Goal: Browse casually: Explore the website without a specific task or goal

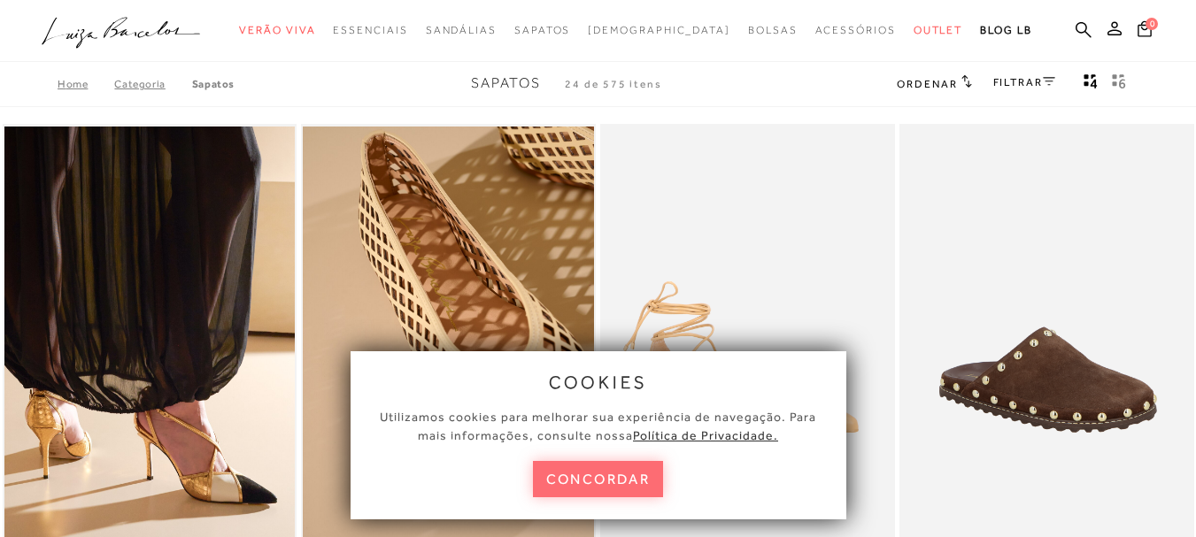
click at [620, 469] on button "concordar" at bounding box center [598, 479] width 131 height 36
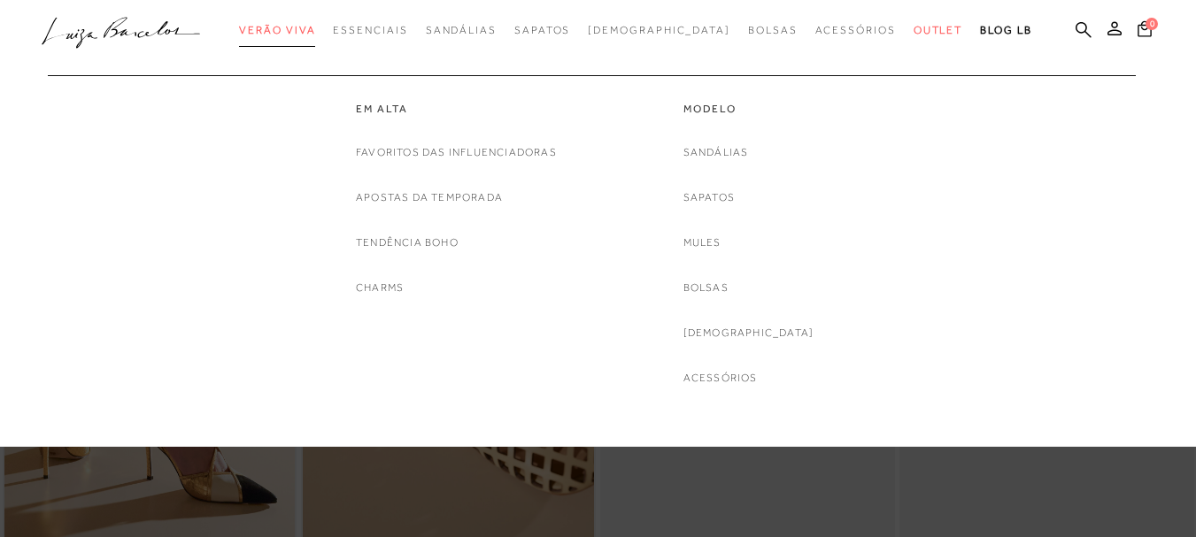
click at [315, 35] on span "Verão Viva" at bounding box center [277, 30] width 76 height 12
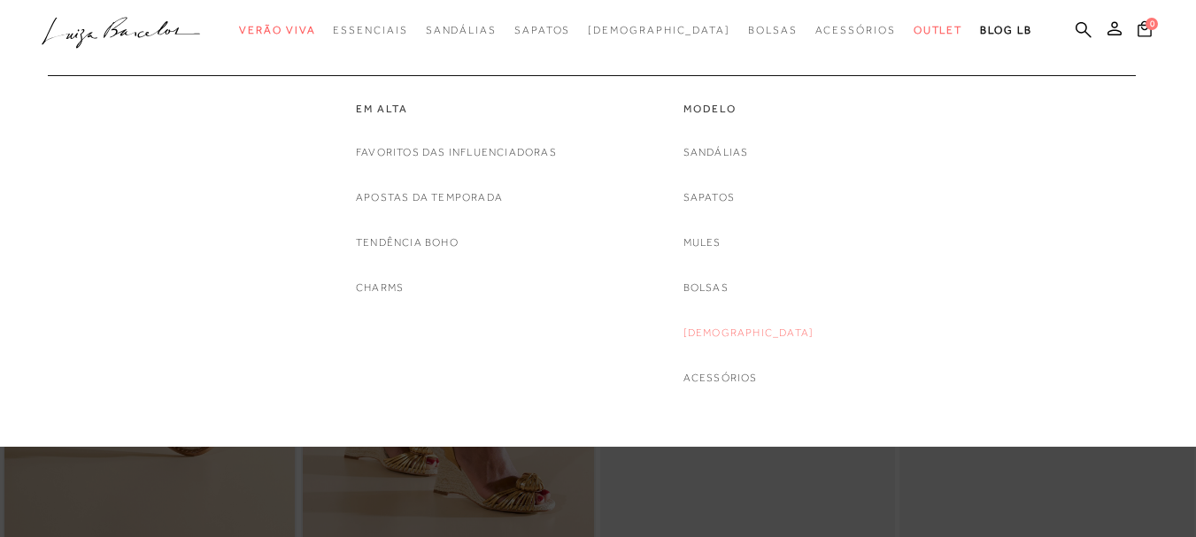
click at [744, 329] on link "[DEMOGRAPHIC_DATA]" at bounding box center [748, 333] width 131 height 19
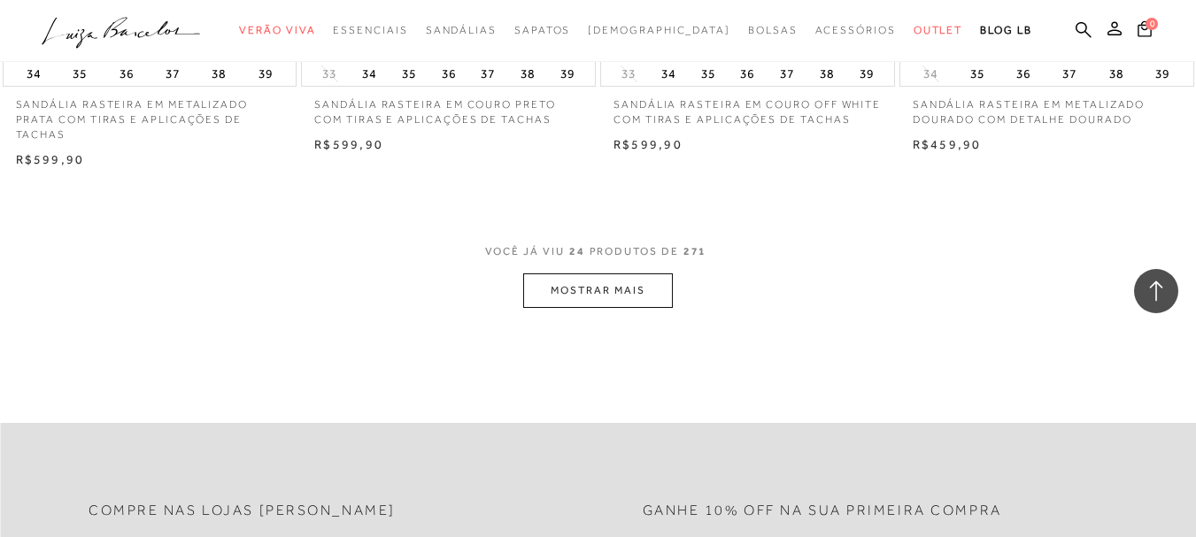
scroll to position [3310, 0]
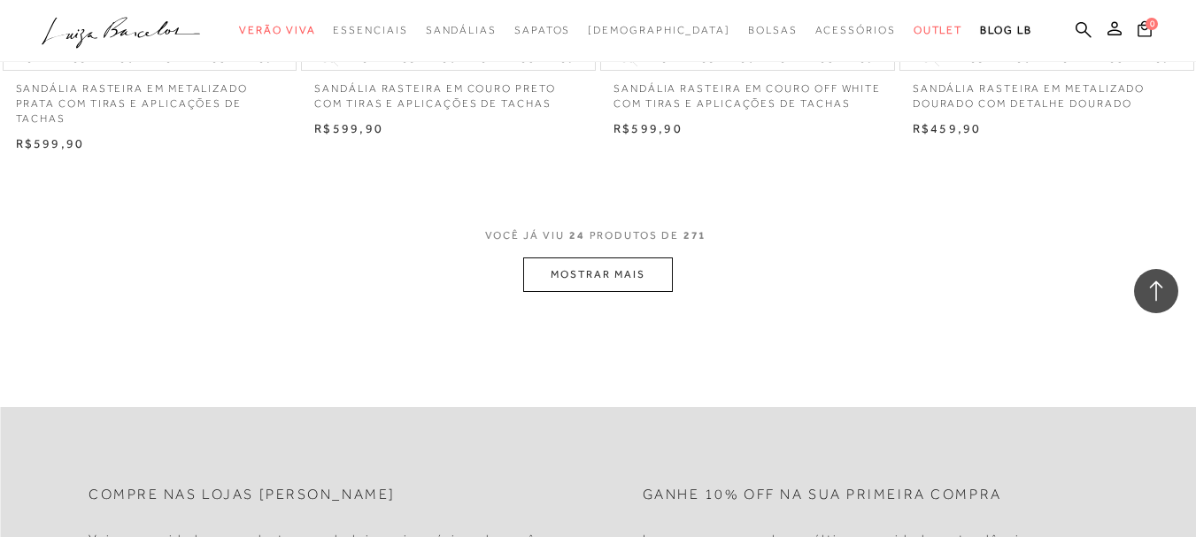
click at [553, 265] on button "MOSTRAR MAIS" at bounding box center [597, 275] width 149 height 35
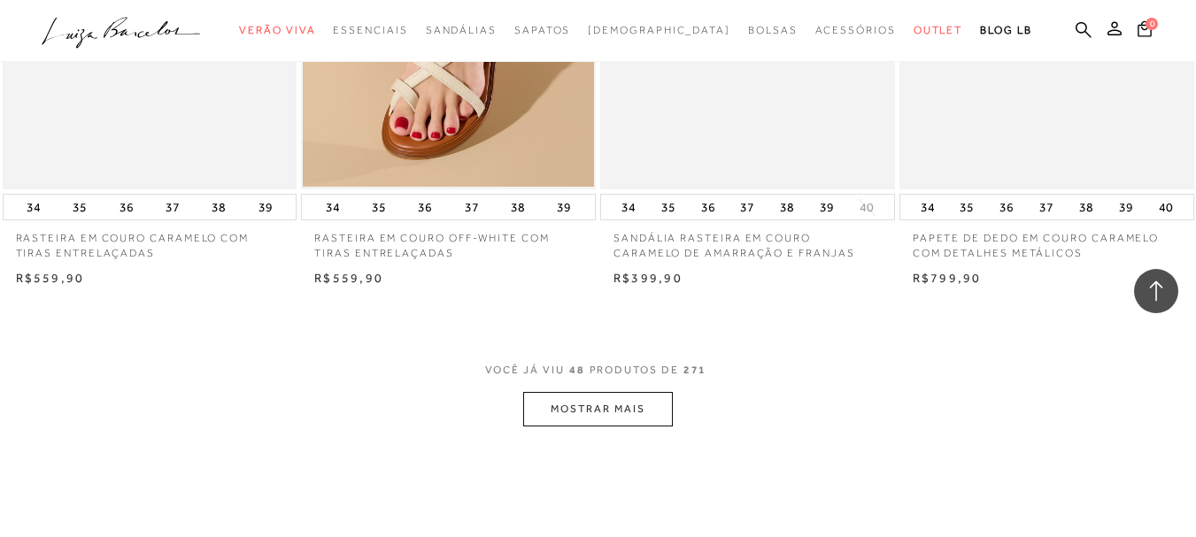
scroll to position [6631, 0]
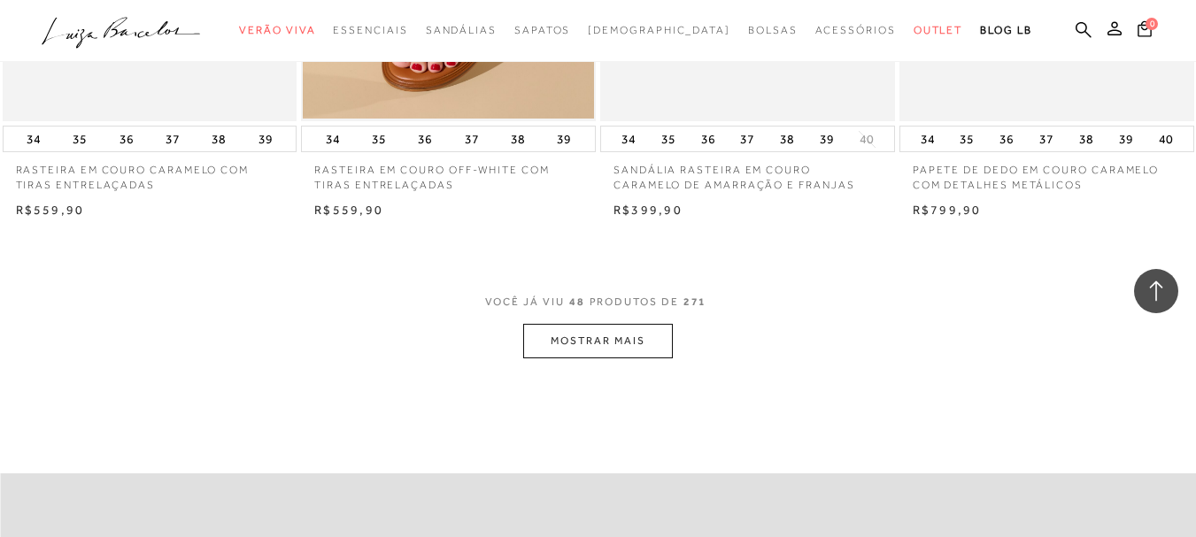
click at [638, 324] on button "MOSTRAR MAIS" at bounding box center [597, 341] width 149 height 35
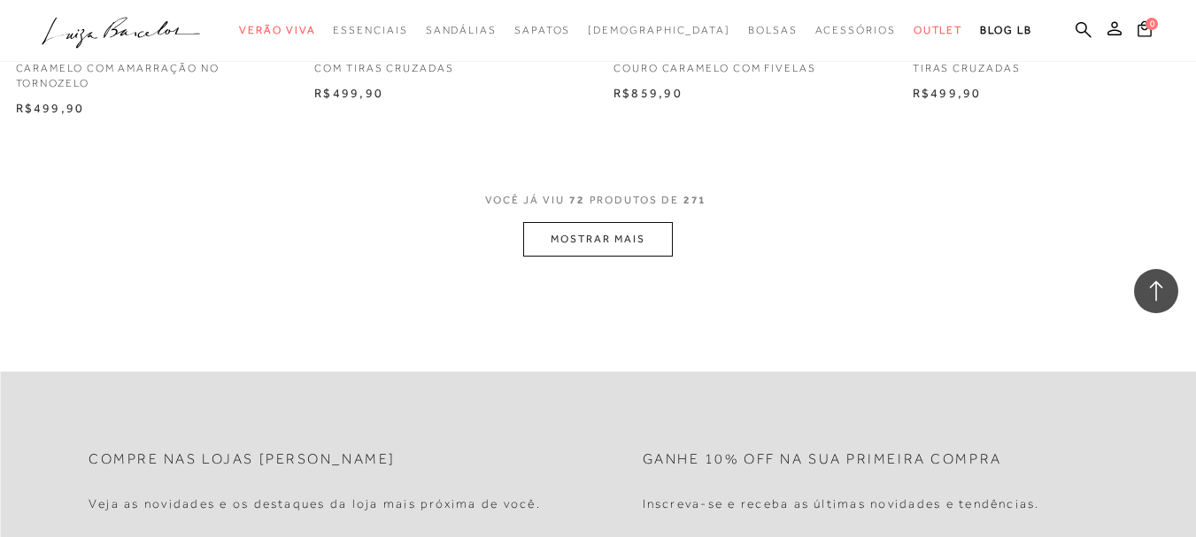
scroll to position [10109, 0]
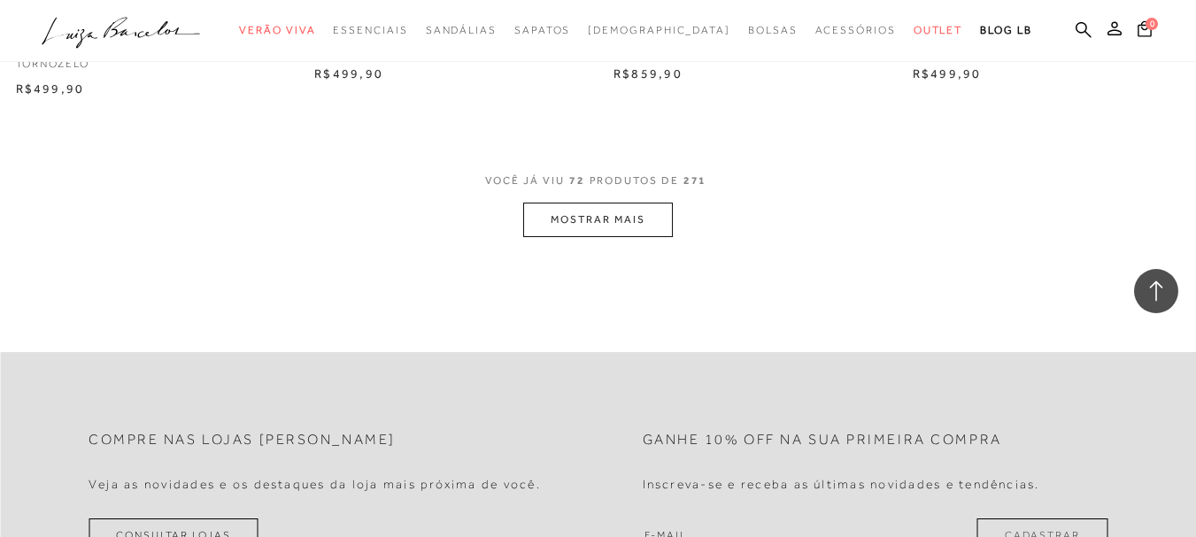
click at [600, 203] on button "MOSTRAR MAIS" at bounding box center [597, 220] width 149 height 35
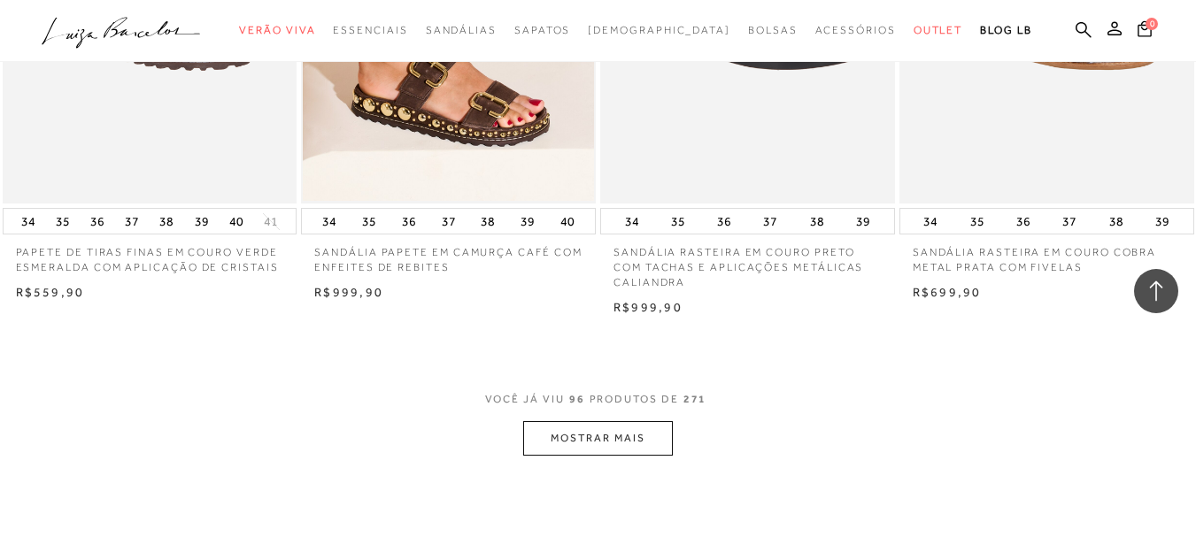
scroll to position [13303, 0]
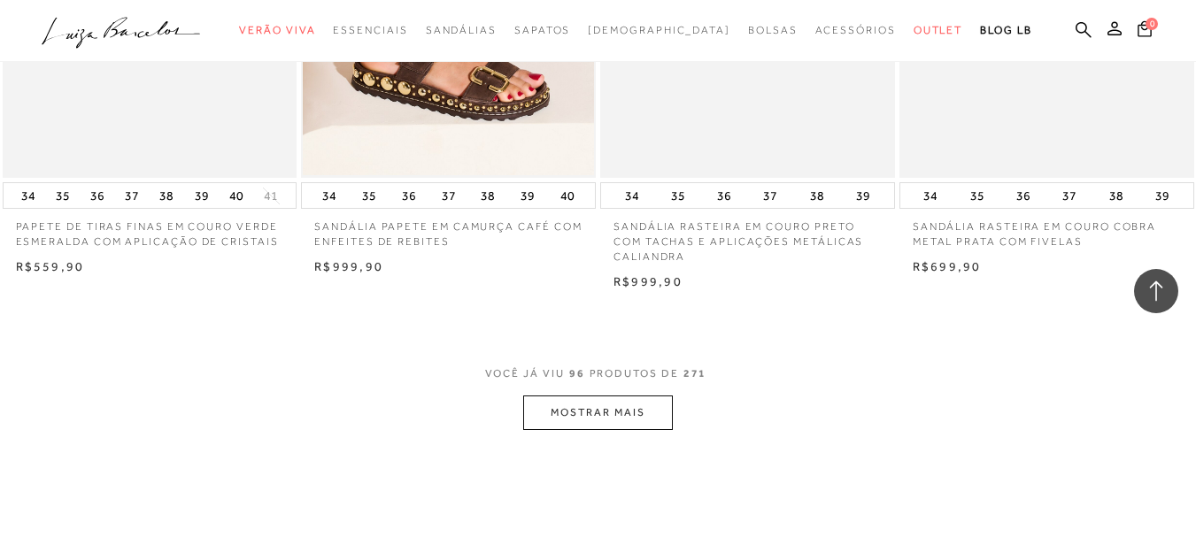
click at [643, 396] on button "MOSTRAR MAIS" at bounding box center [597, 413] width 149 height 35
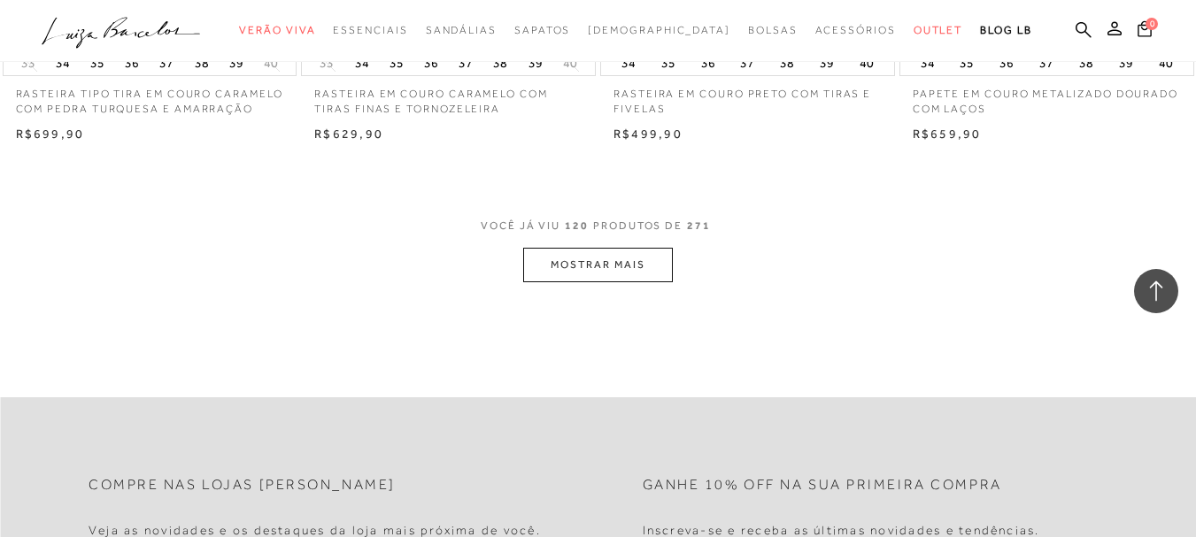
scroll to position [16868, 0]
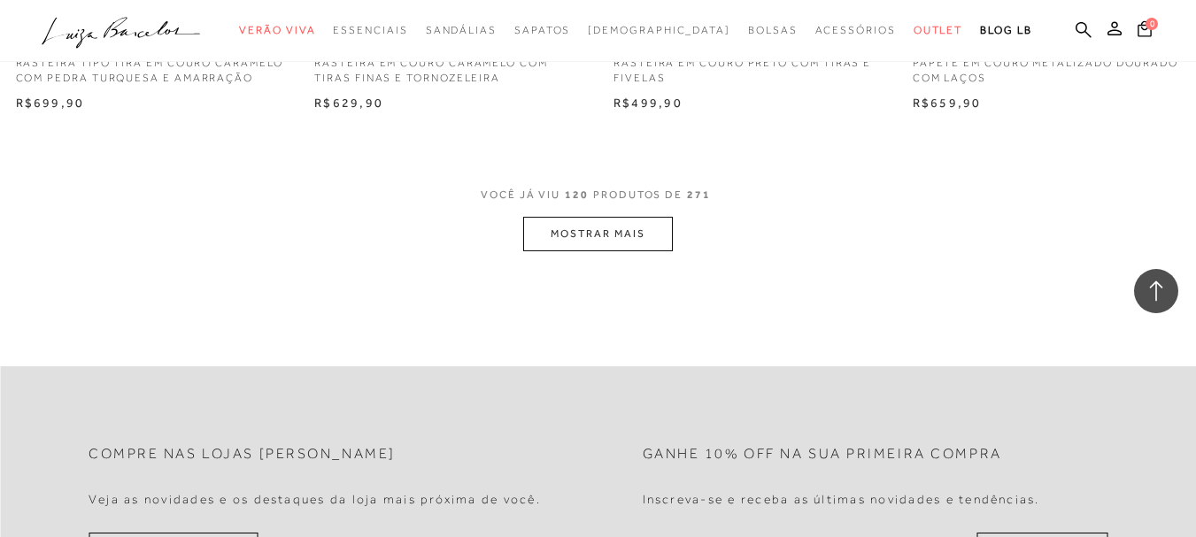
click at [591, 217] on button "MOSTRAR MAIS" at bounding box center [597, 234] width 149 height 35
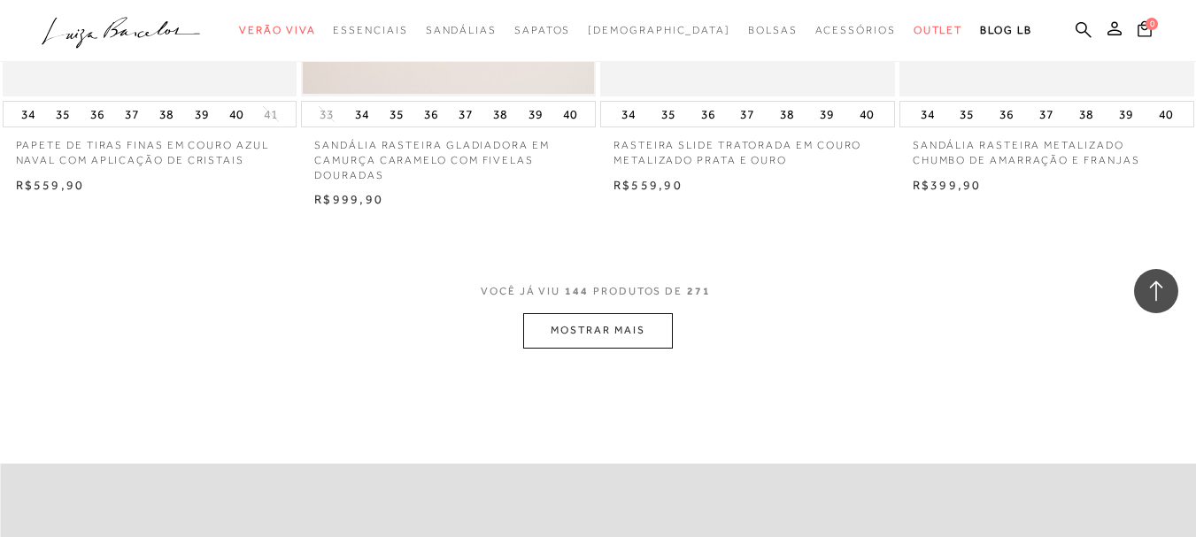
scroll to position [20195, 0]
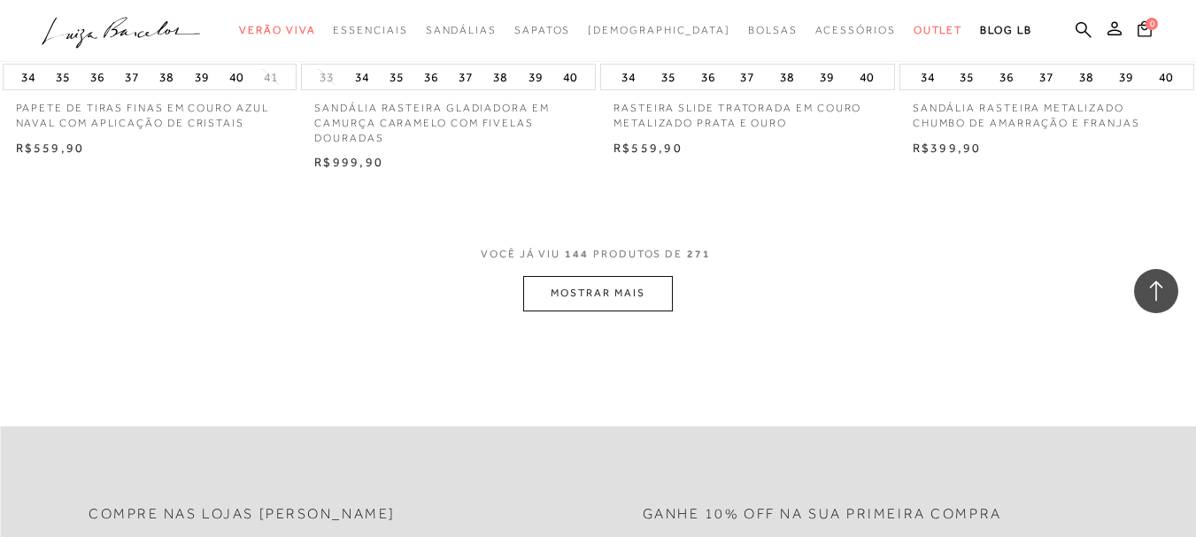
click at [553, 276] on button "MOSTRAR MAIS" at bounding box center [597, 293] width 149 height 35
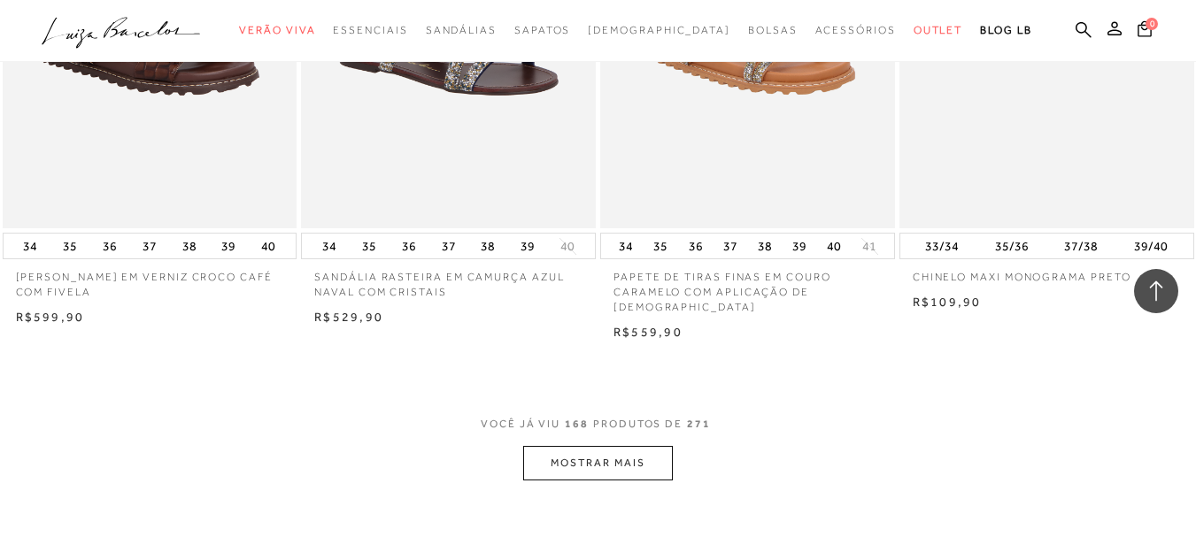
scroll to position [23456, 0]
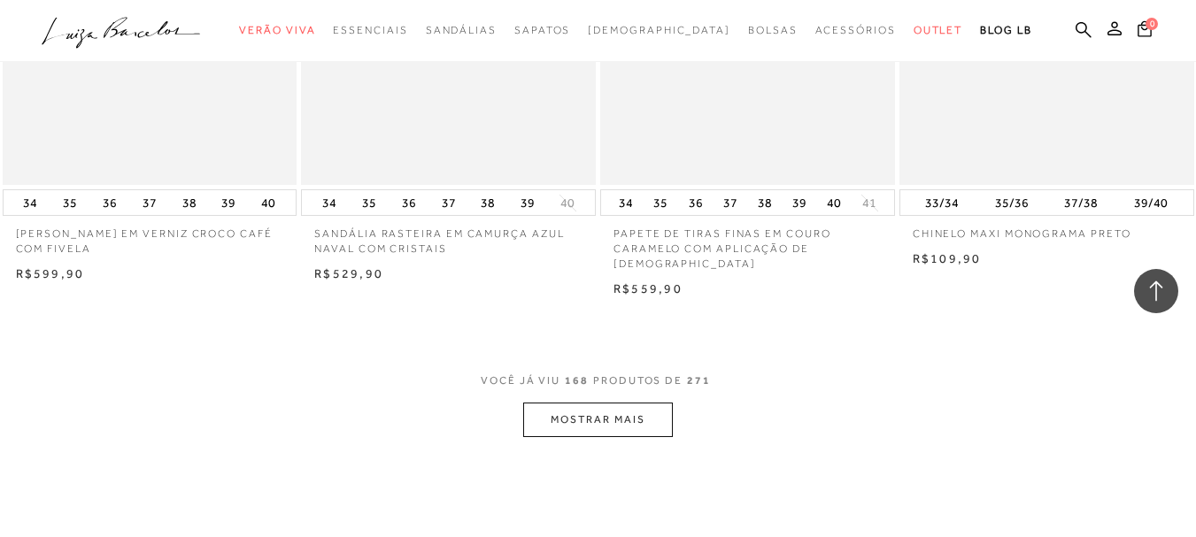
click at [625, 403] on button "MOSTRAR MAIS" at bounding box center [597, 420] width 149 height 35
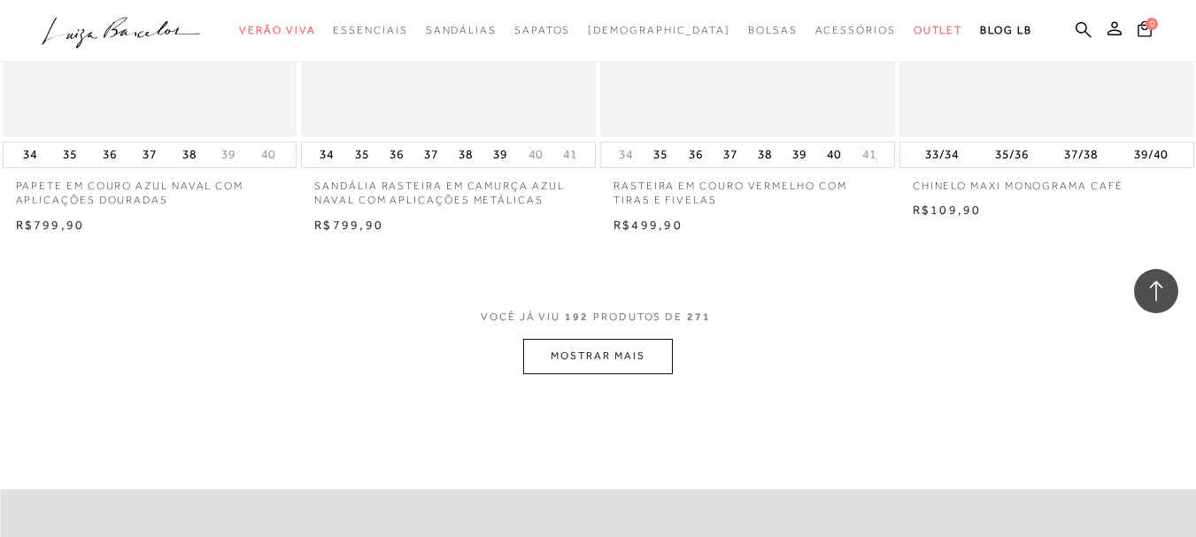
scroll to position [26926, 0]
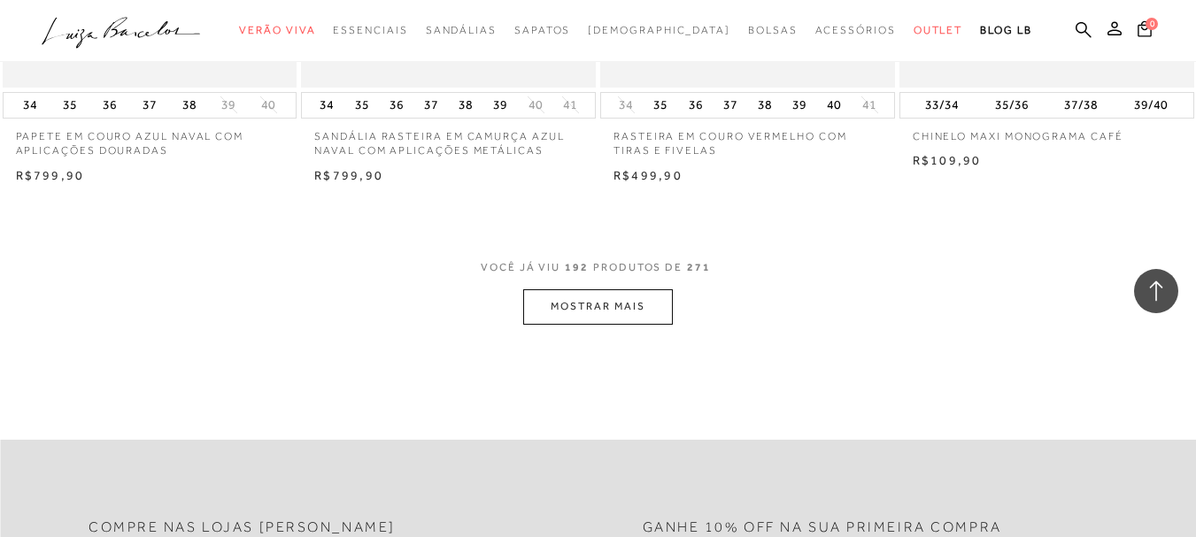
click at [625, 289] on button "MOSTRAR MAIS" at bounding box center [597, 306] width 149 height 35
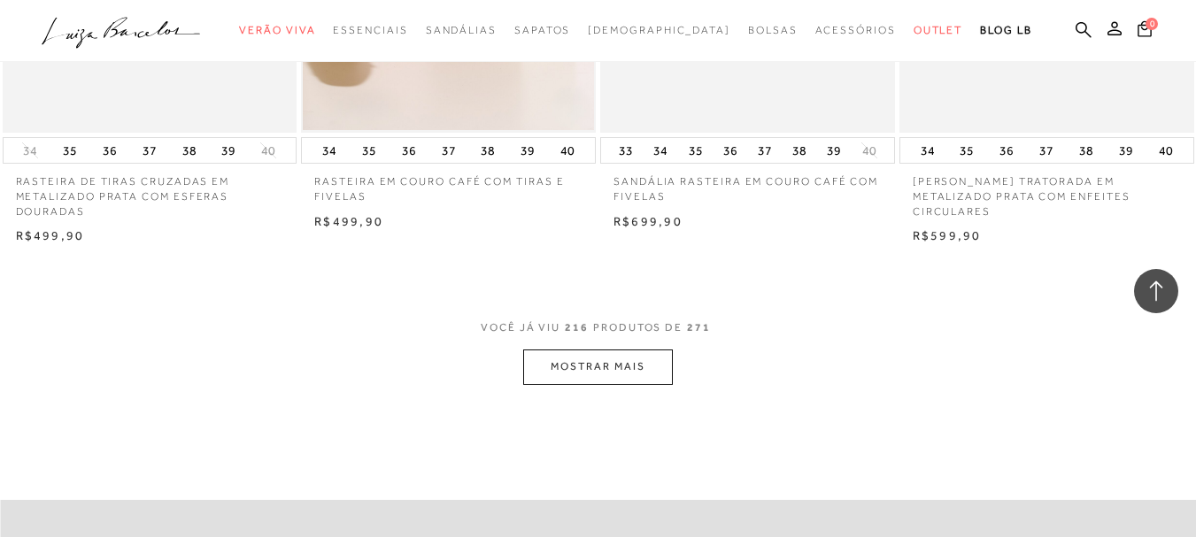
scroll to position [30379, 0]
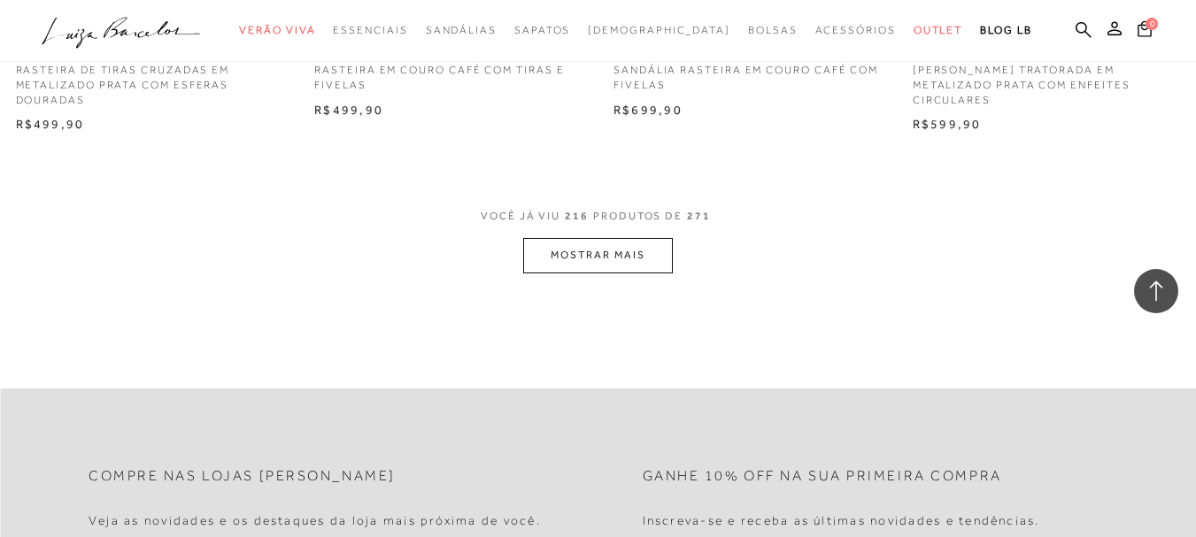
click at [566, 238] on button "MOSTRAR MAIS" at bounding box center [597, 255] width 149 height 35
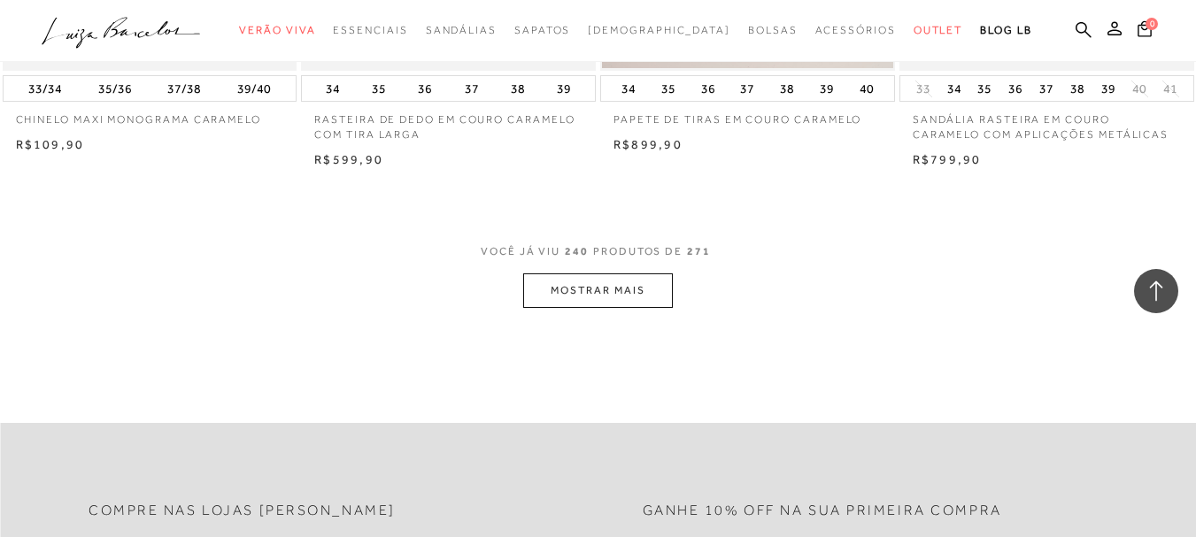
scroll to position [33778, 0]
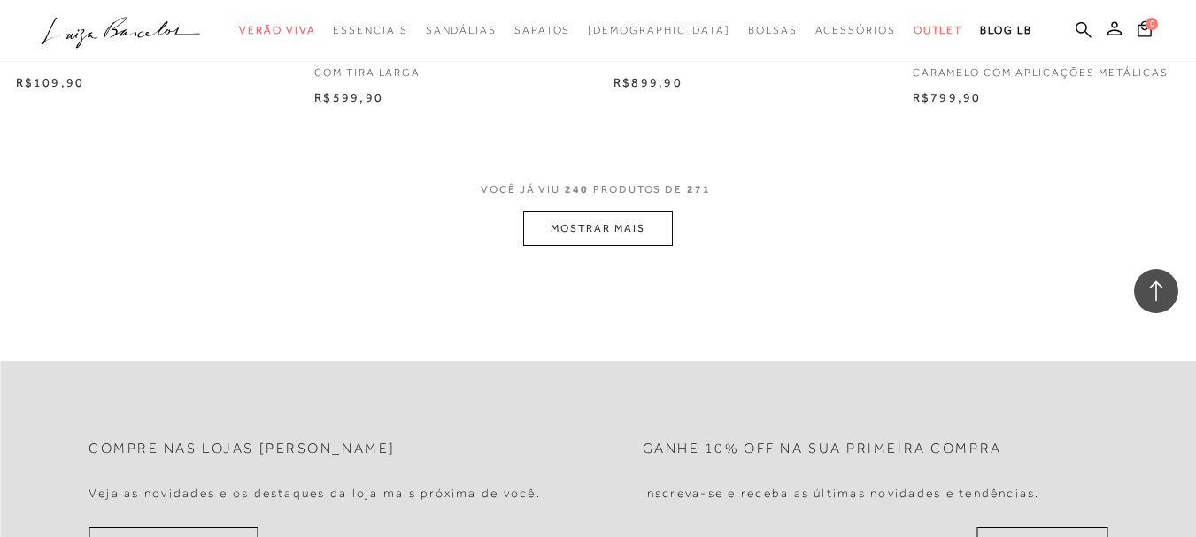
click at [637, 212] on button "MOSTRAR MAIS" at bounding box center [597, 229] width 149 height 35
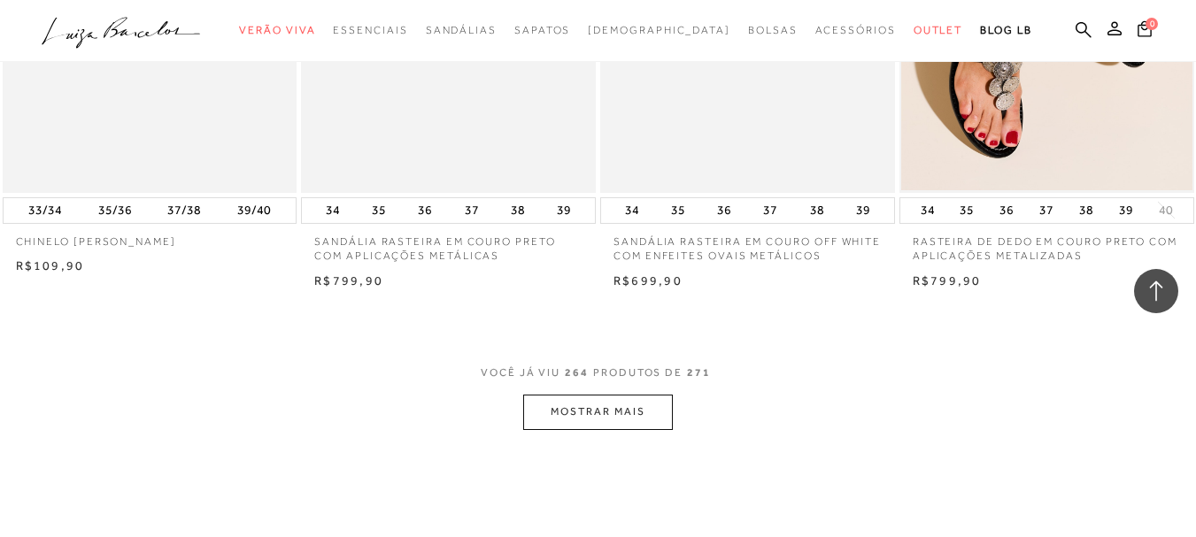
scroll to position [37169, 0]
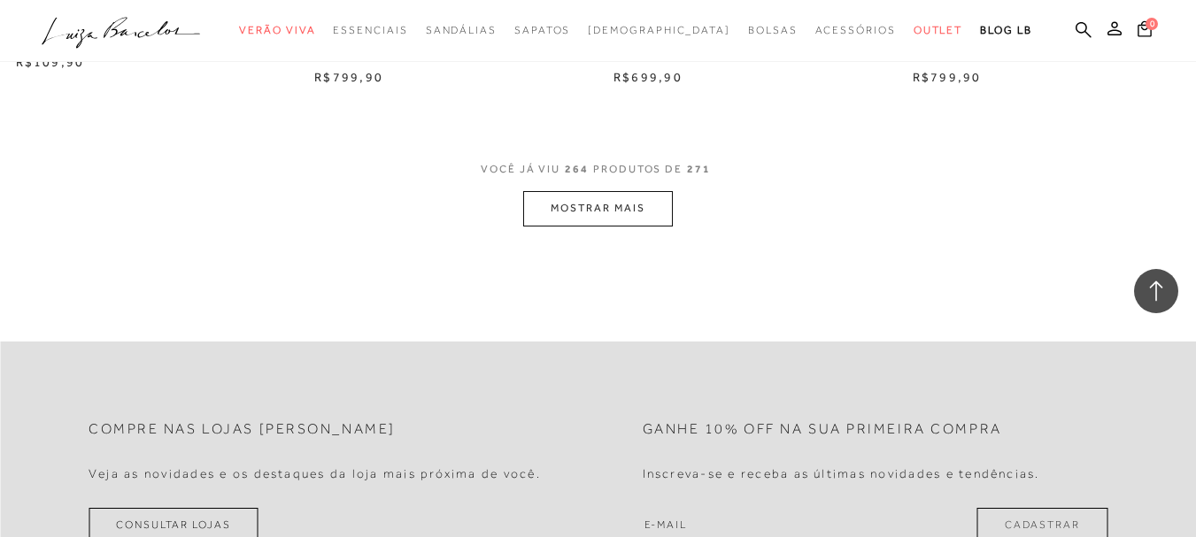
click at [625, 191] on button "MOSTRAR MAIS" at bounding box center [597, 208] width 149 height 35
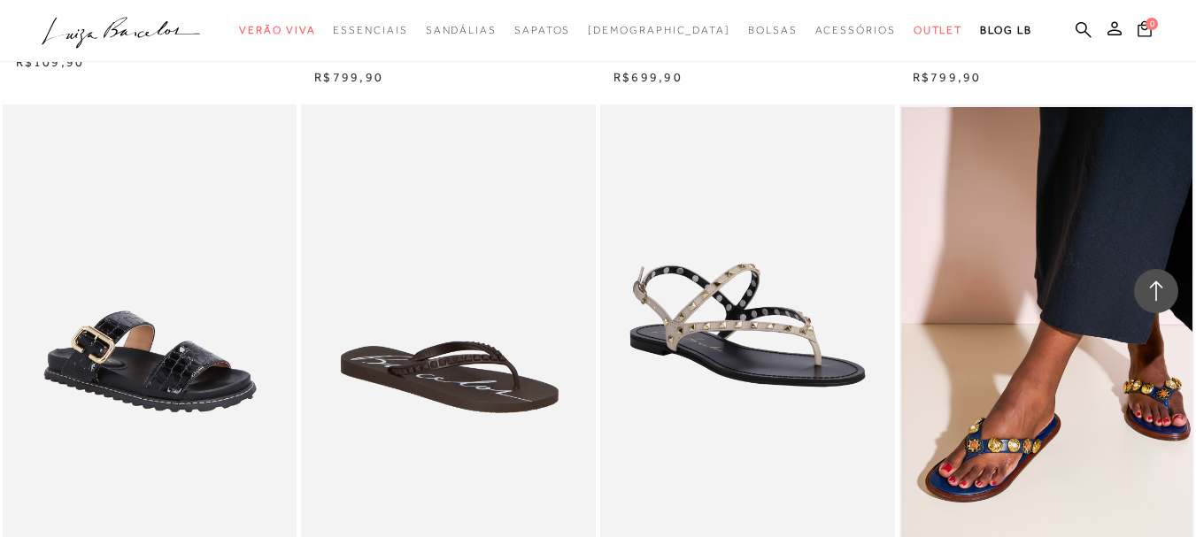
scroll to position [37865, 0]
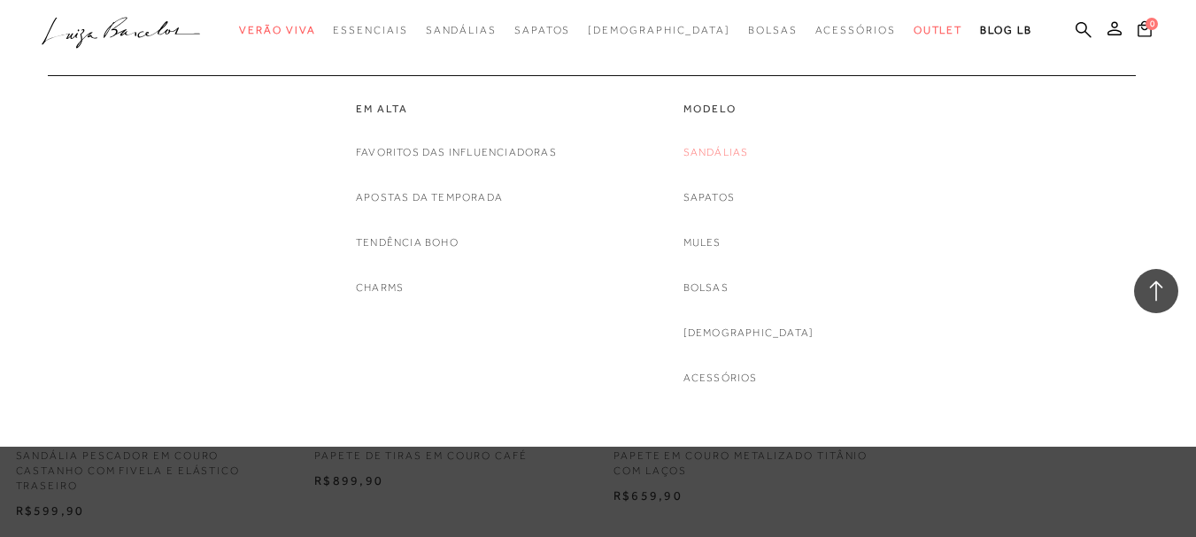
click at [744, 153] on link "Sandálias" at bounding box center [715, 152] width 65 height 19
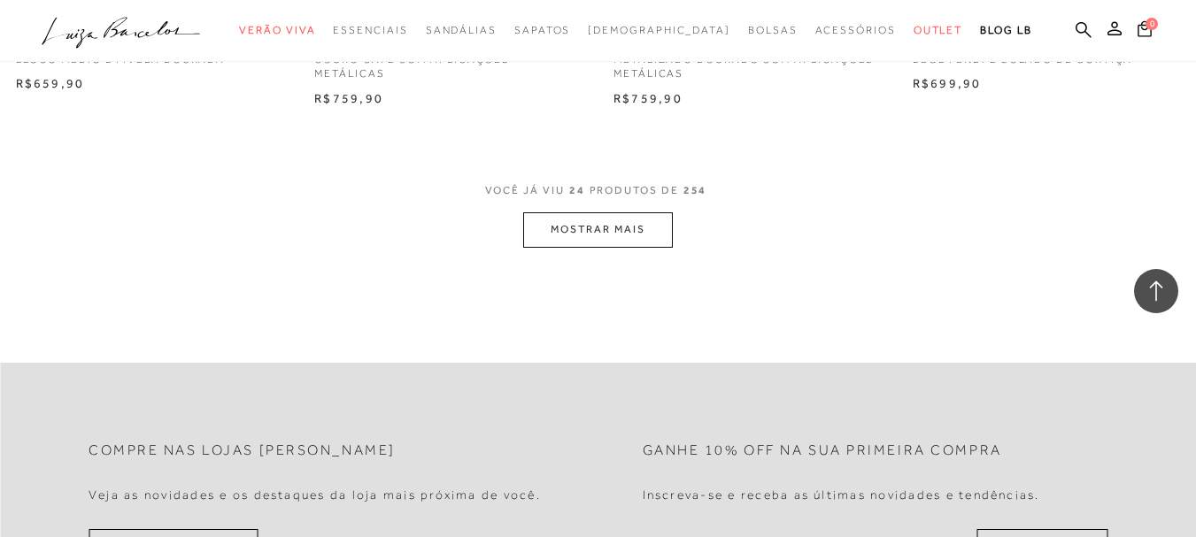
scroll to position [3393, 0]
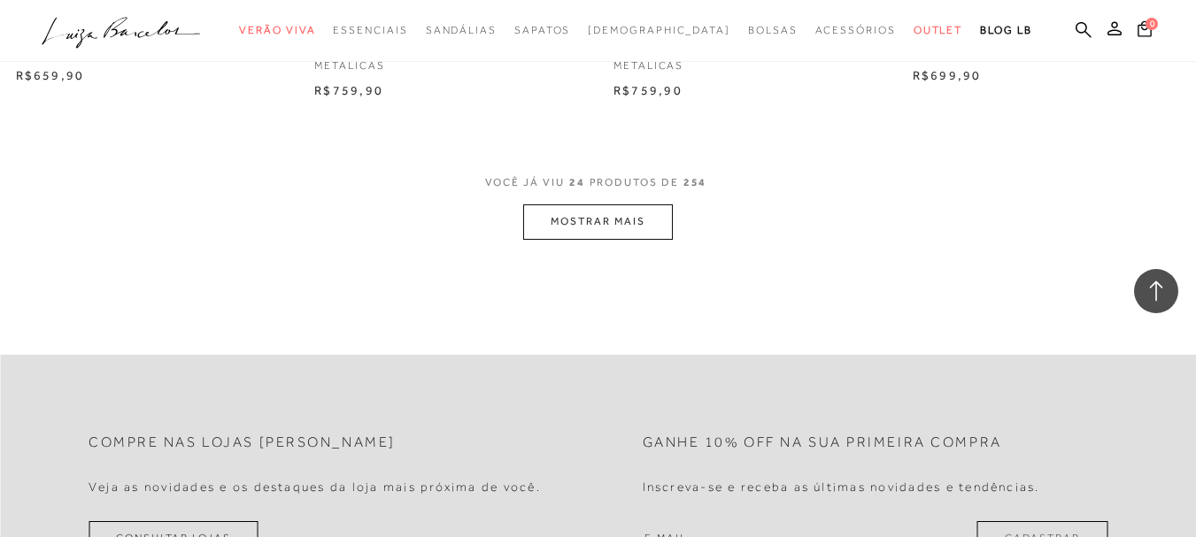
click at [584, 219] on button "MOSTRAR MAIS" at bounding box center [597, 221] width 149 height 35
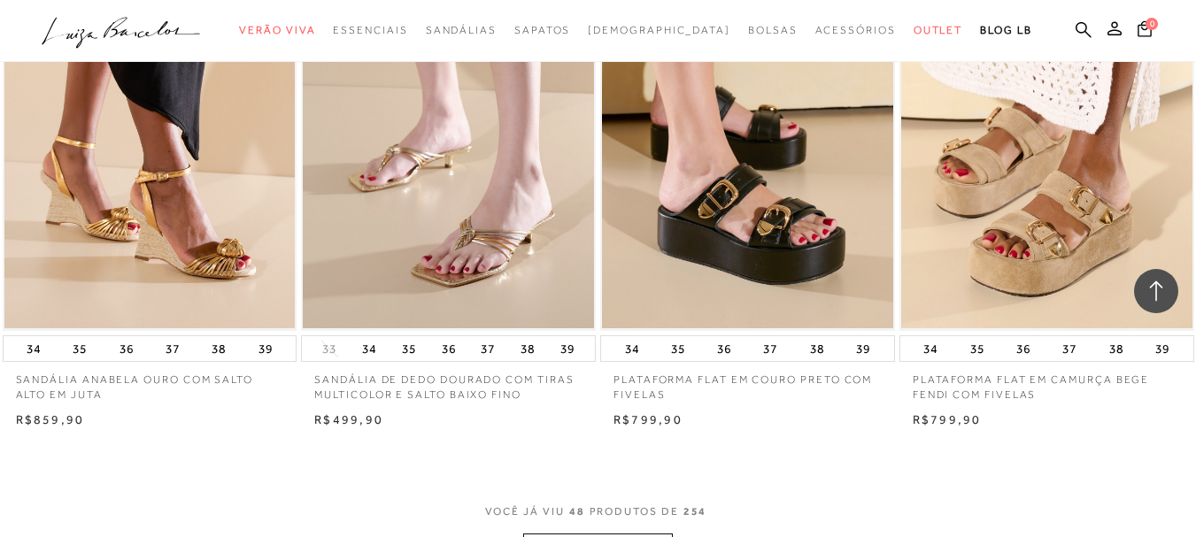
scroll to position [6434, 0]
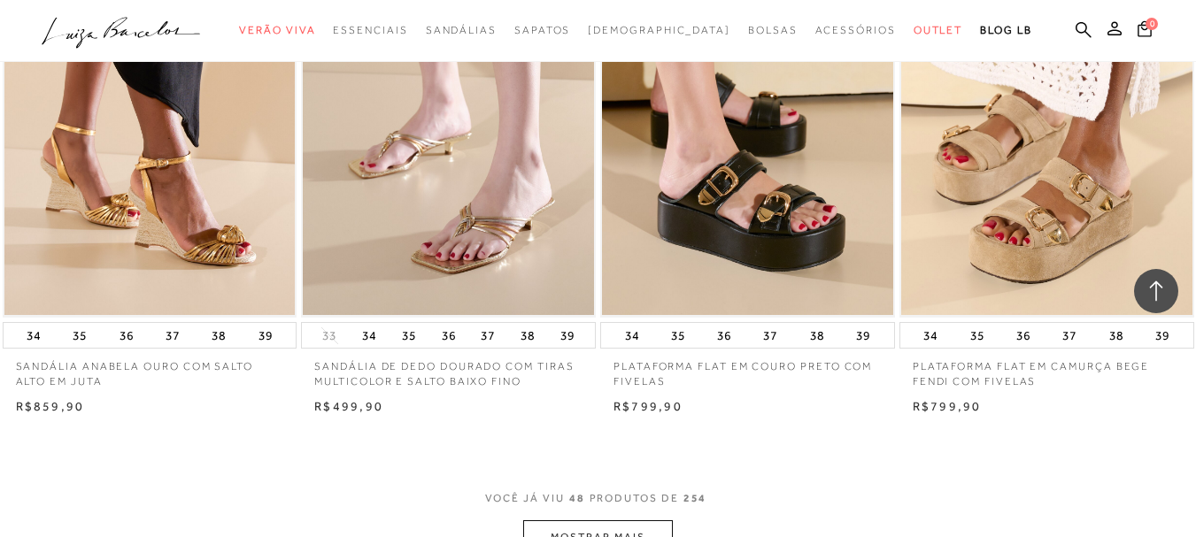
click at [594, 520] on button "MOSTRAR MAIS" at bounding box center [597, 537] width 149 height 35
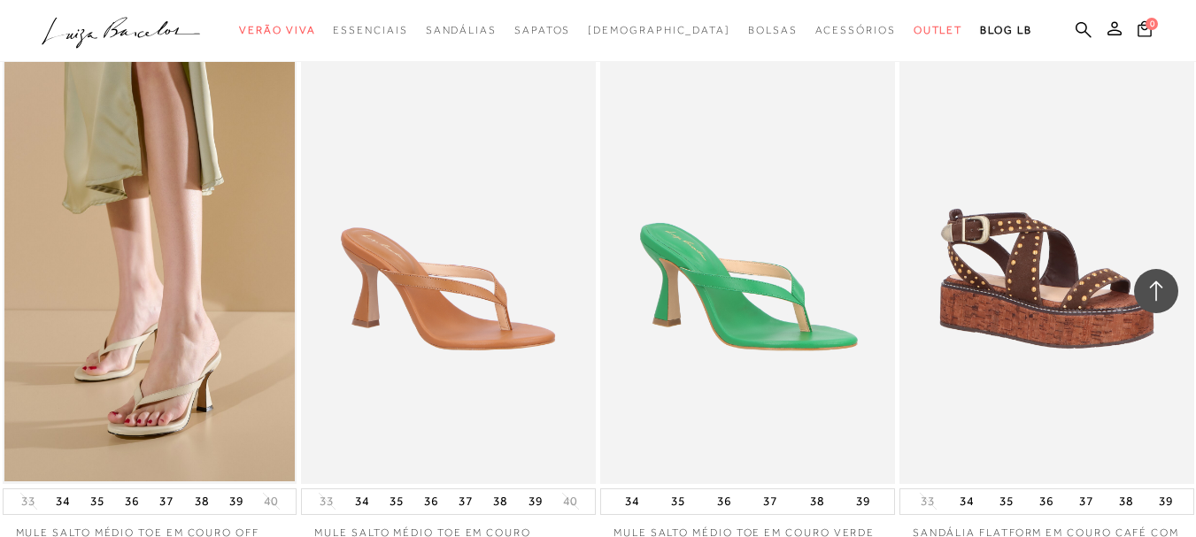
scroll to position [10104, 0]
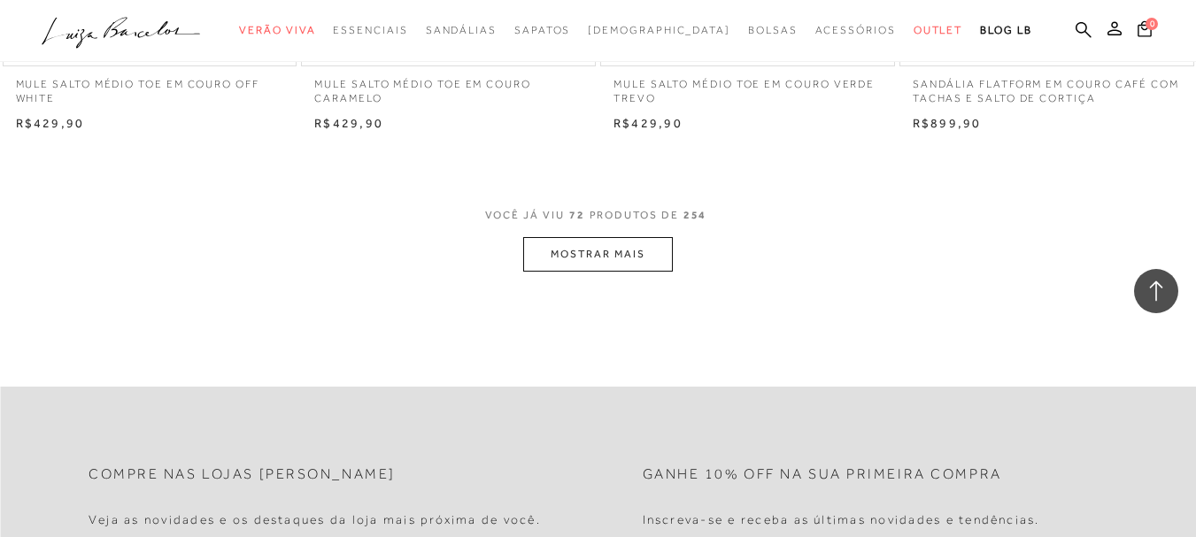
click at [556, 242] on button "MOSTRAR MAIS" at bounding box center [597, 254] width 149 height 35
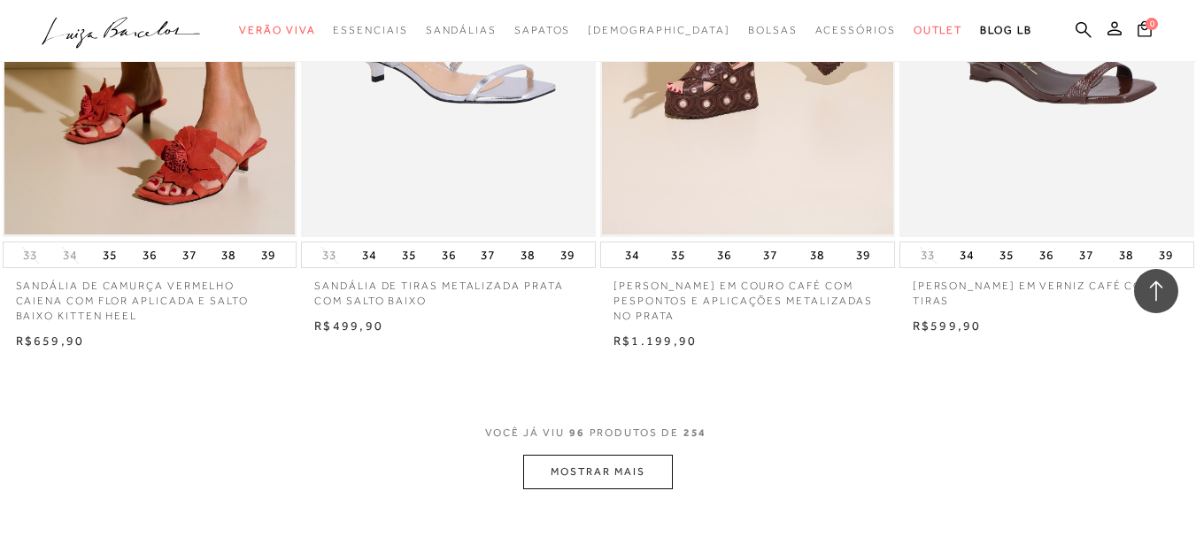
scroll to position [13598, 0]
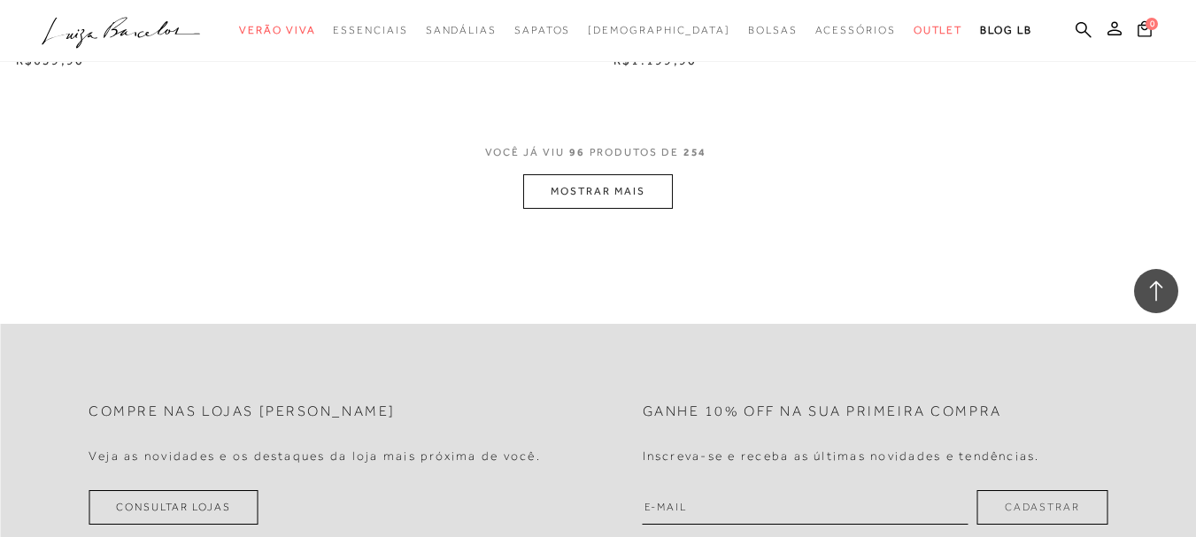
click at [598, 174] on button "MOSTRAR MAIS" at bounding box center [597, 191] width 149 height 35
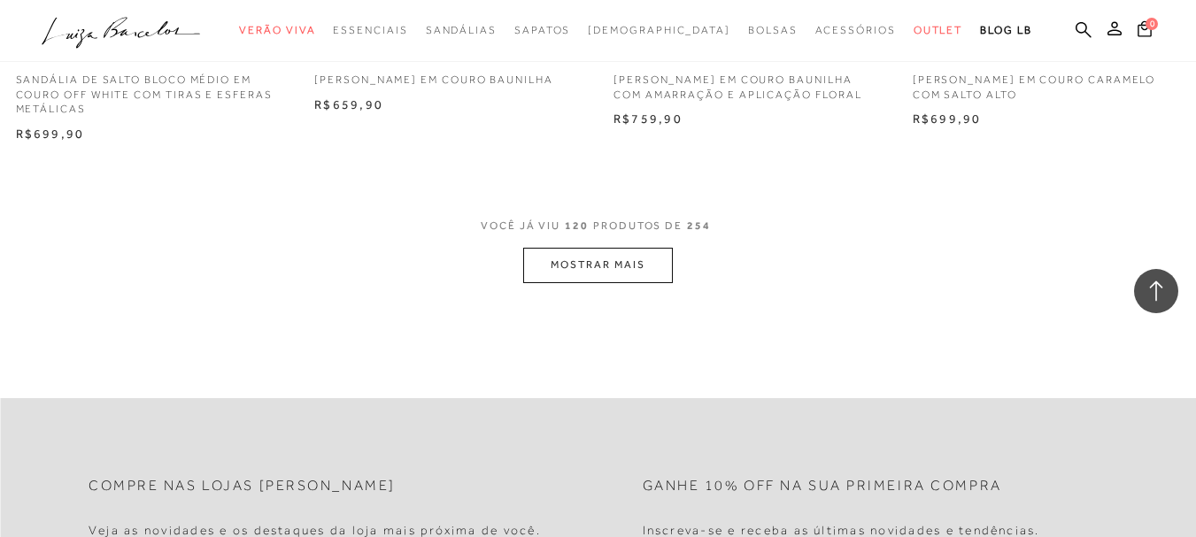
scroll to position [16833, 0]
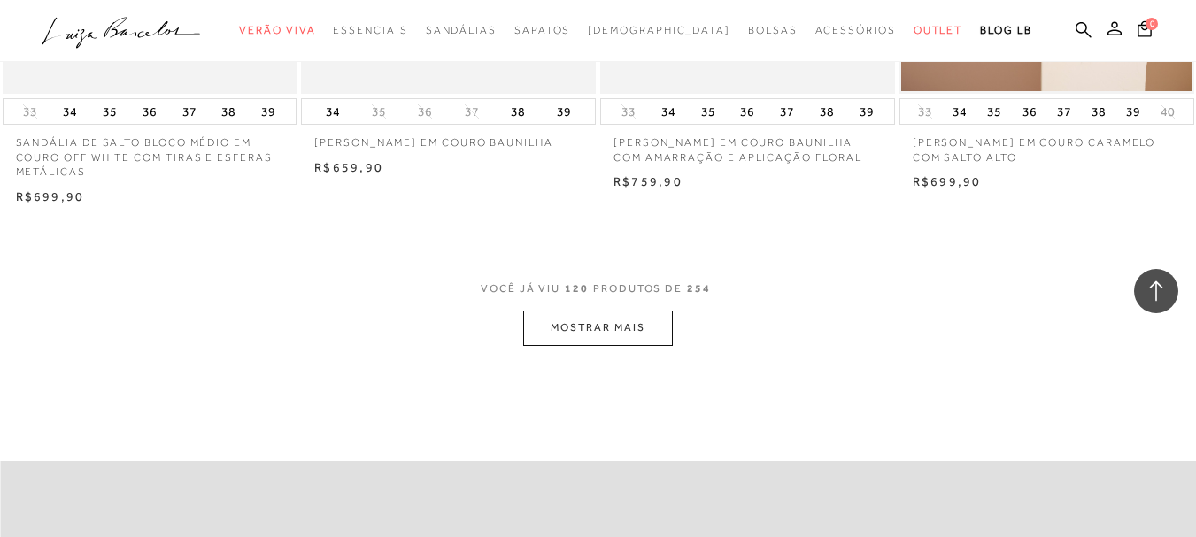
click at [628, 311] on button "MOSTRAR MAIS" at bounding box center [597, 328] width 149 height 35
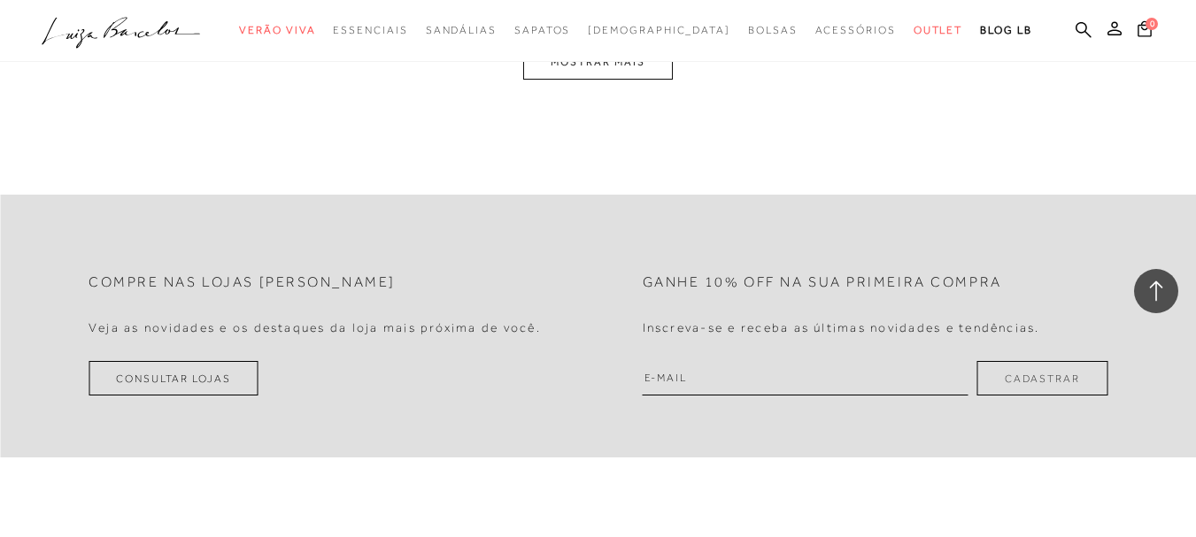
scroll to position [20365, 0]
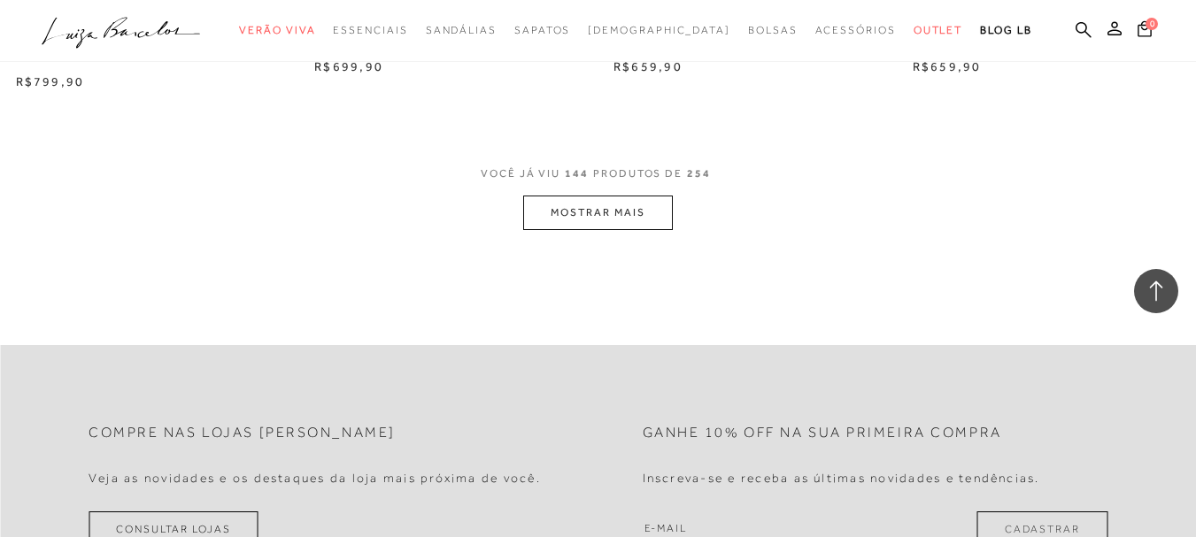
click at [611, 198] on button "MOSTRAR MAIS" at bounding box center [597, 213] width 149 height 35
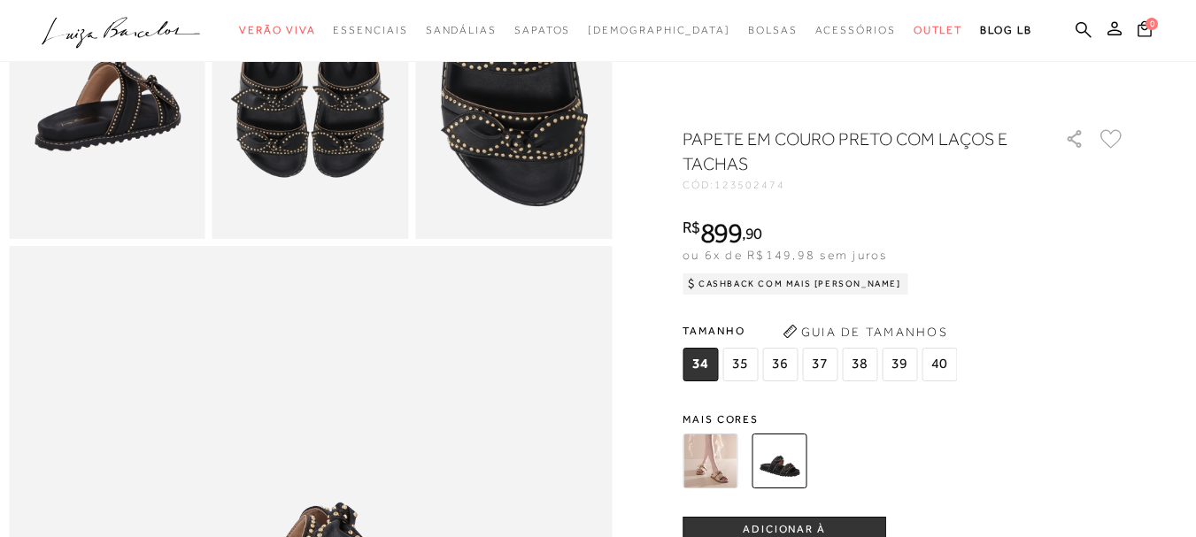
scroll to position [185, 0]
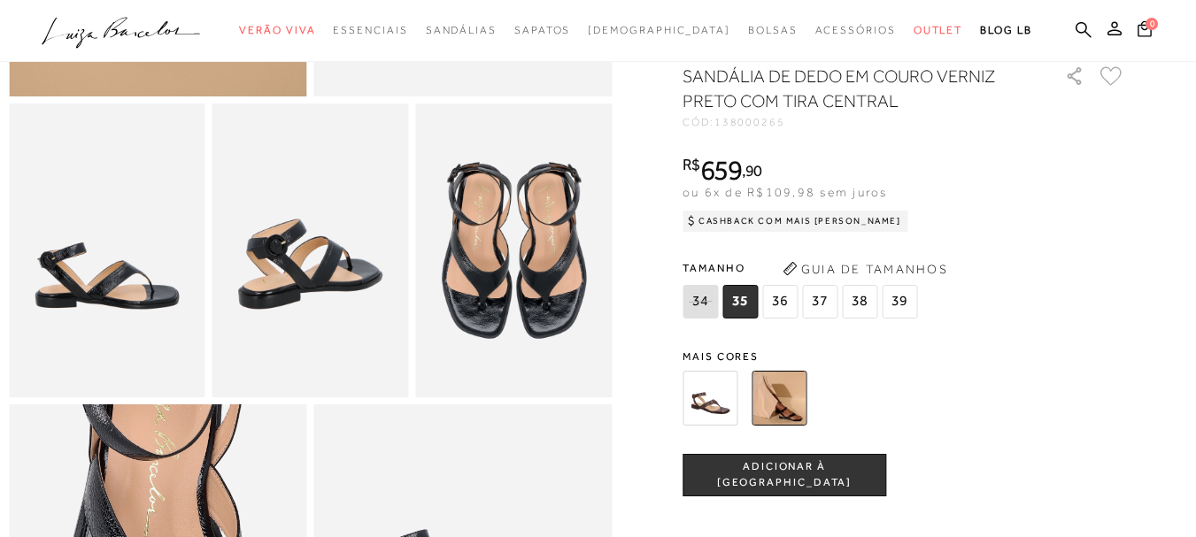
scroll to position [471, 0]
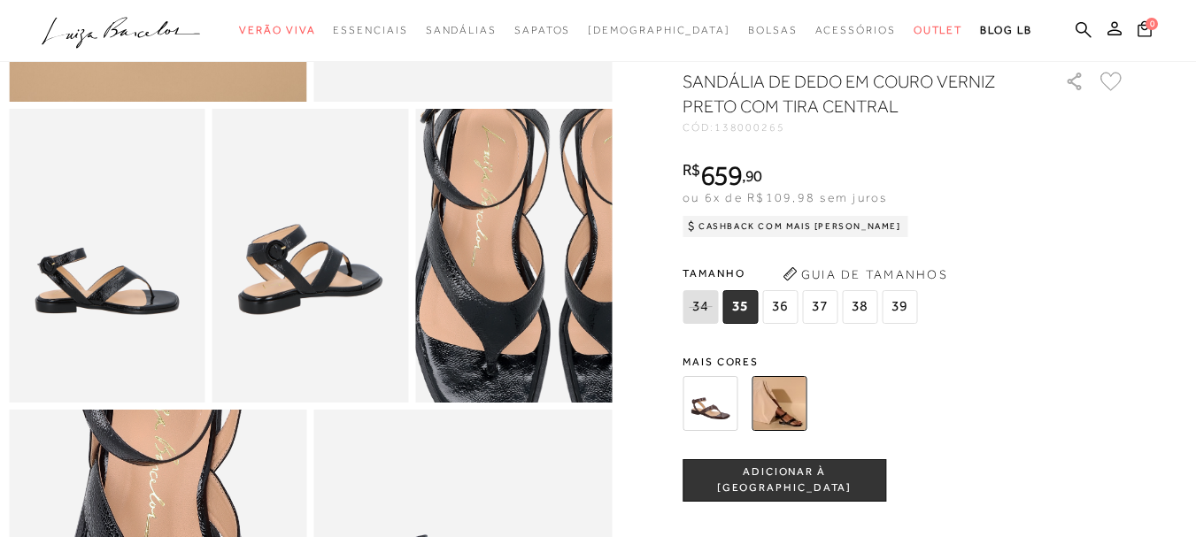
click at [477, 266] on img at bounding box center [554, 258] width 392 height 589
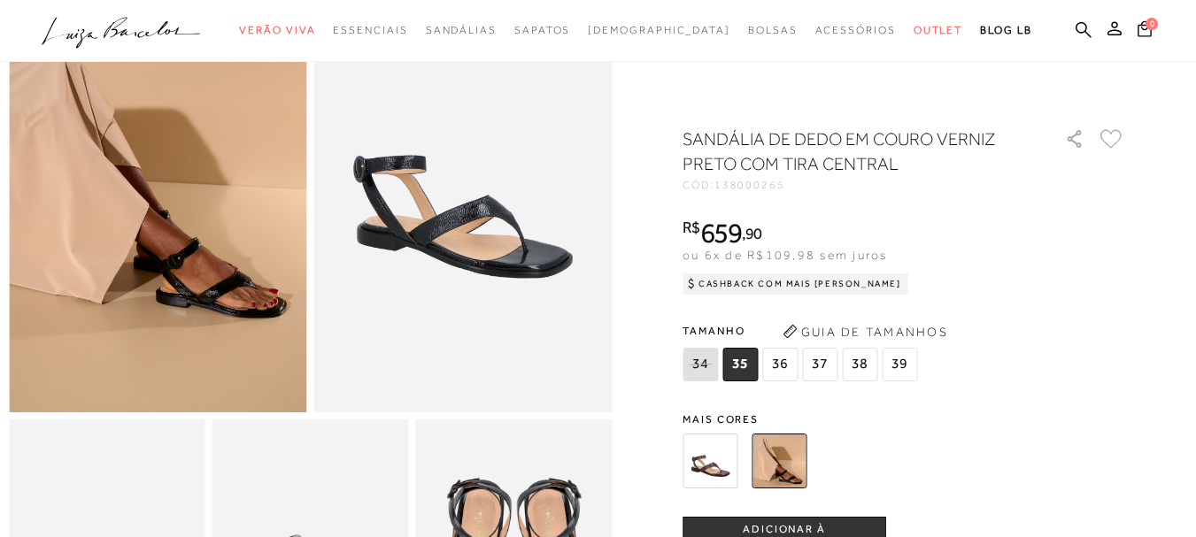
scroll to position [155, 0]
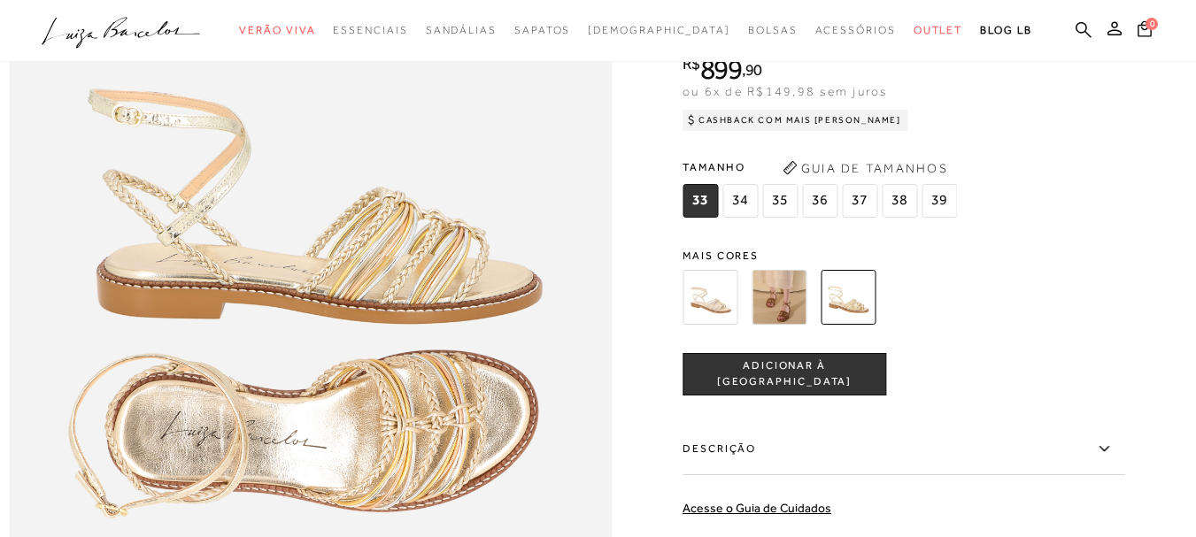
scroll to position [899, 0]
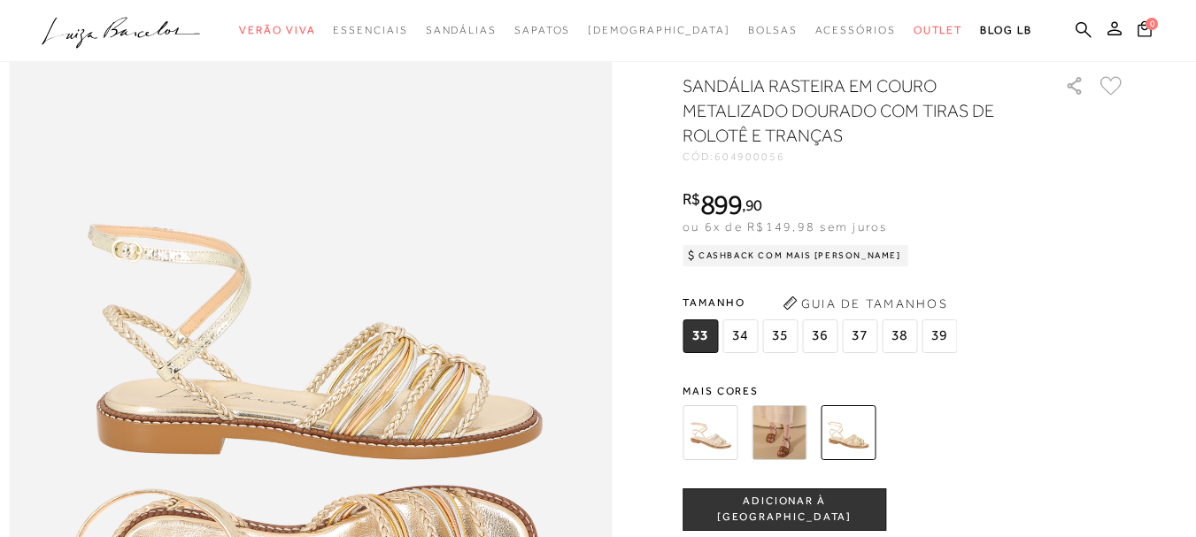
click at [771, 460] on img at bounding box center [778, 432] width 55 height 55
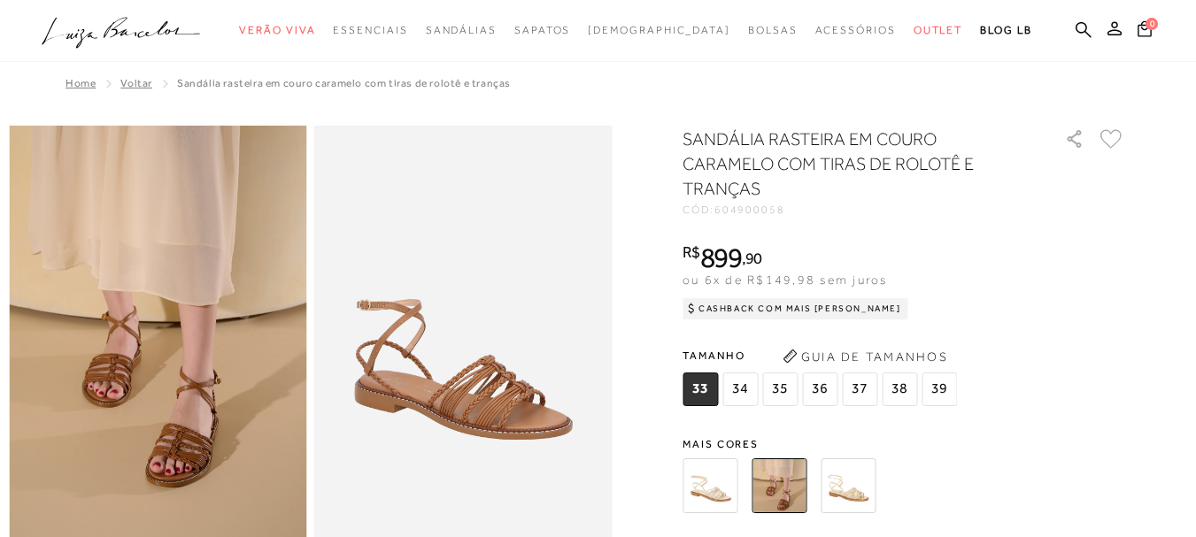
click at [157, 374] on img at bounding box center [158, 349] width 298 height 447
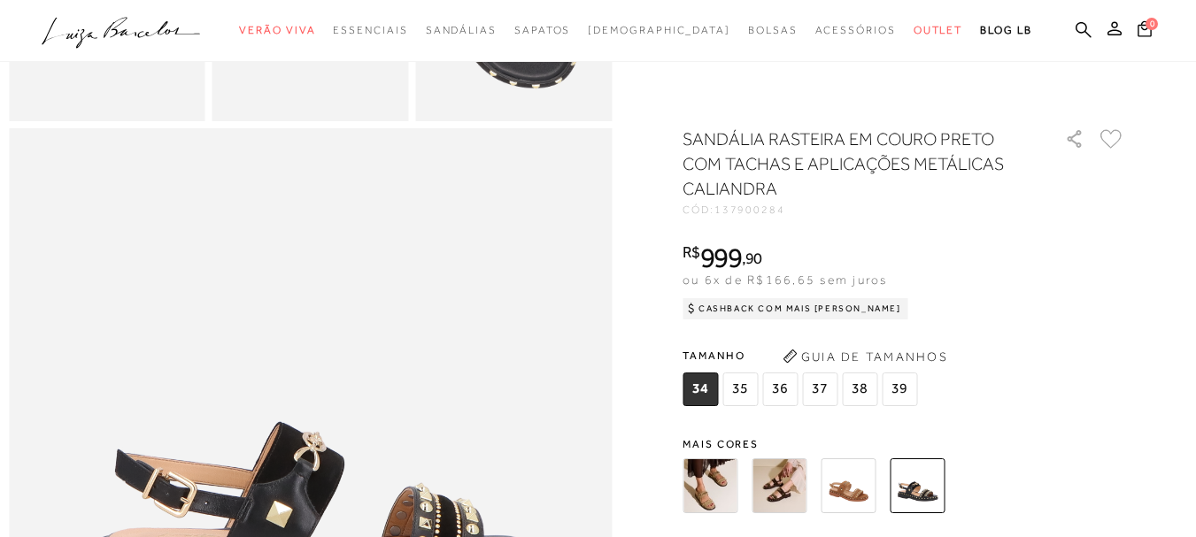
scroll to position [919, 0]
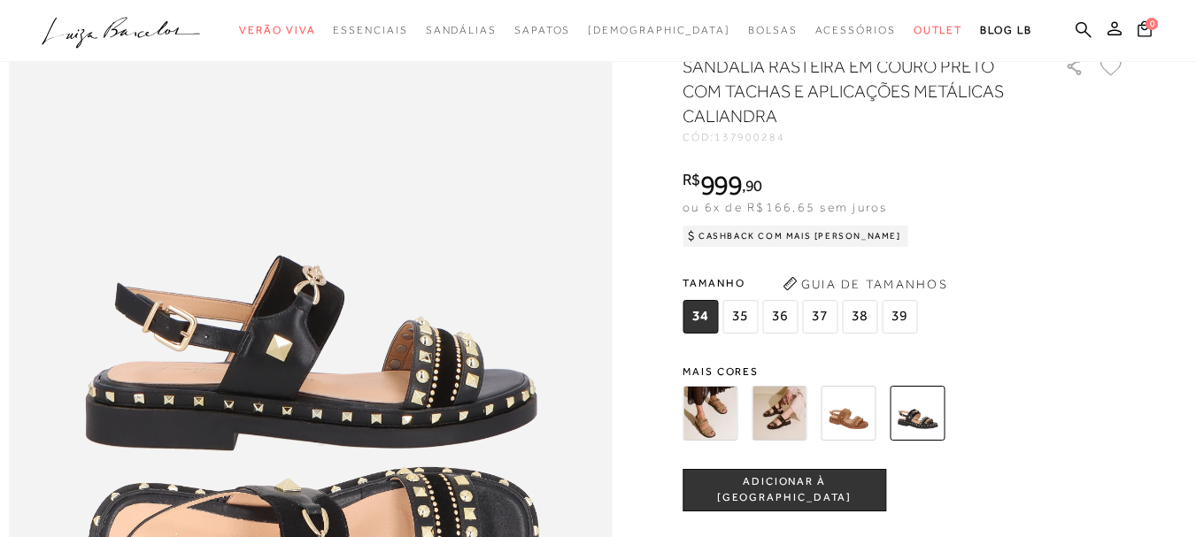
click at [806, 441] on img at bounding box center [778, 413] width 55 height 55
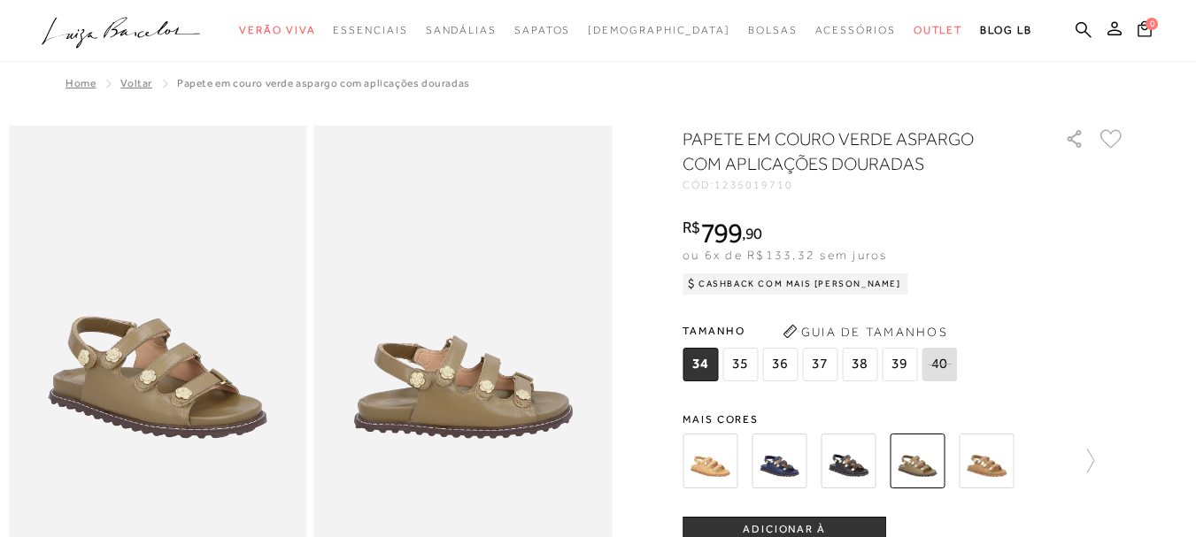
click at [992, 458] on img at bounding box center [986, 461] width 55 height 55
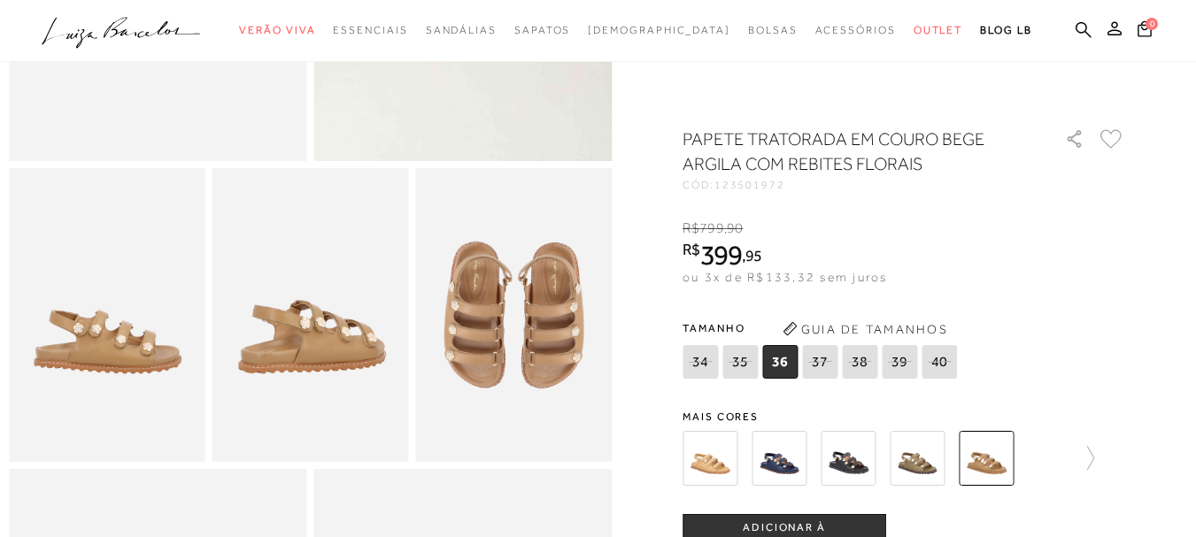
scroll to position [405, 0]
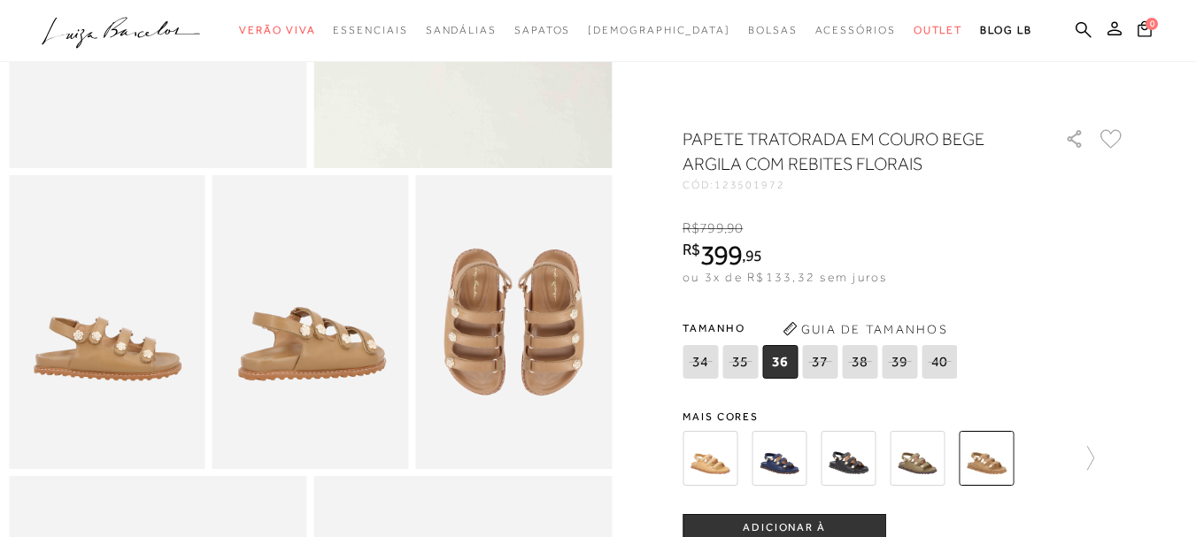
click at [914, 463] on img at bounding box center [917, 458] width 55 height 55
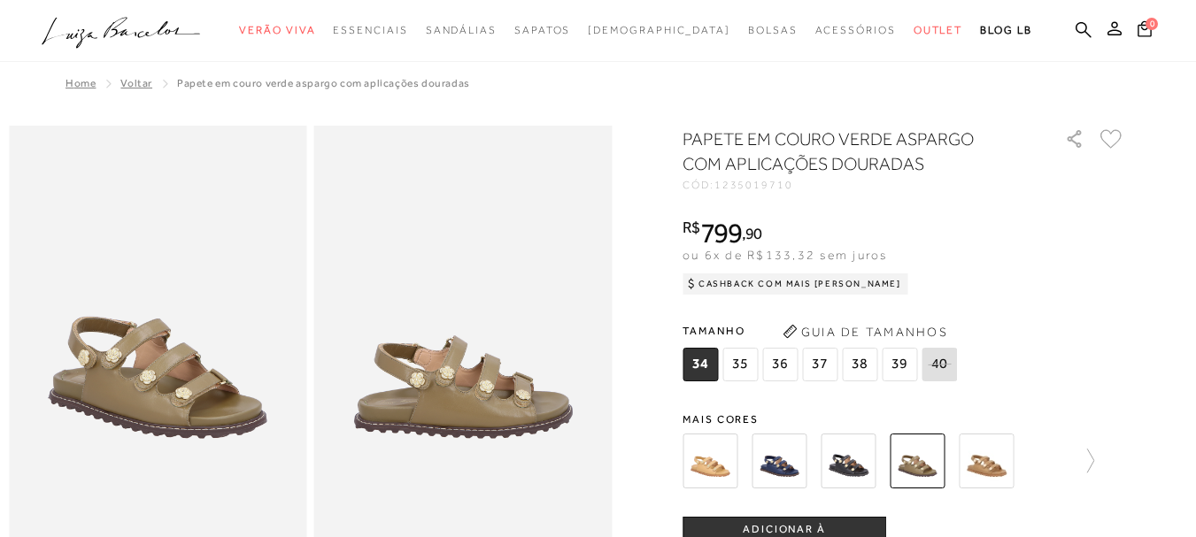
click at [929, 461] on img at bounding box center [917, 461] width 55 height 55
click at [732, 464] on img at bounding box center [709, 461] width 55 height 55
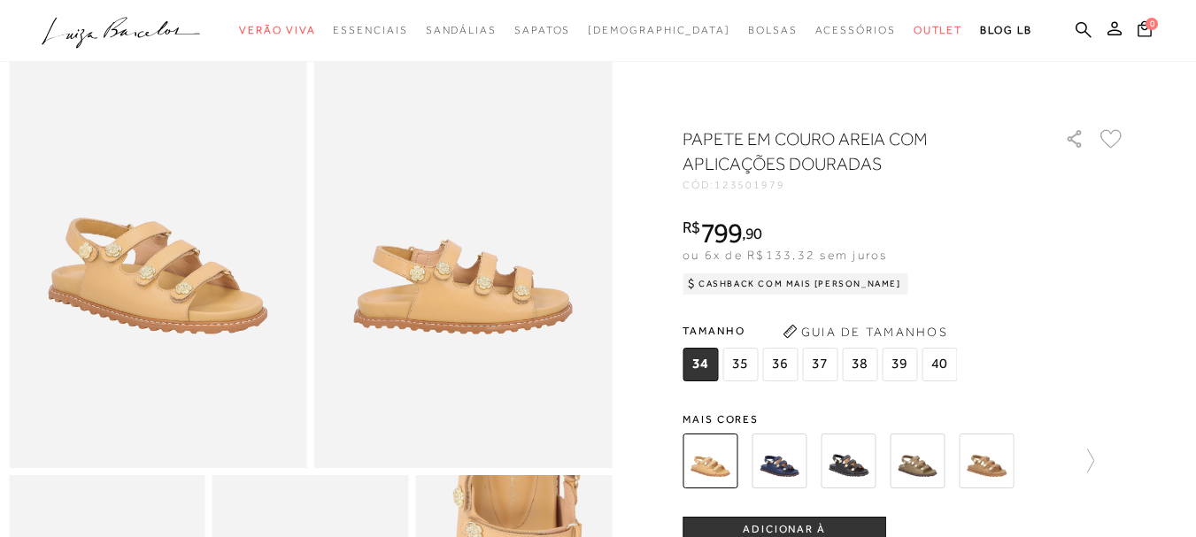
scroll to position [74, 0]
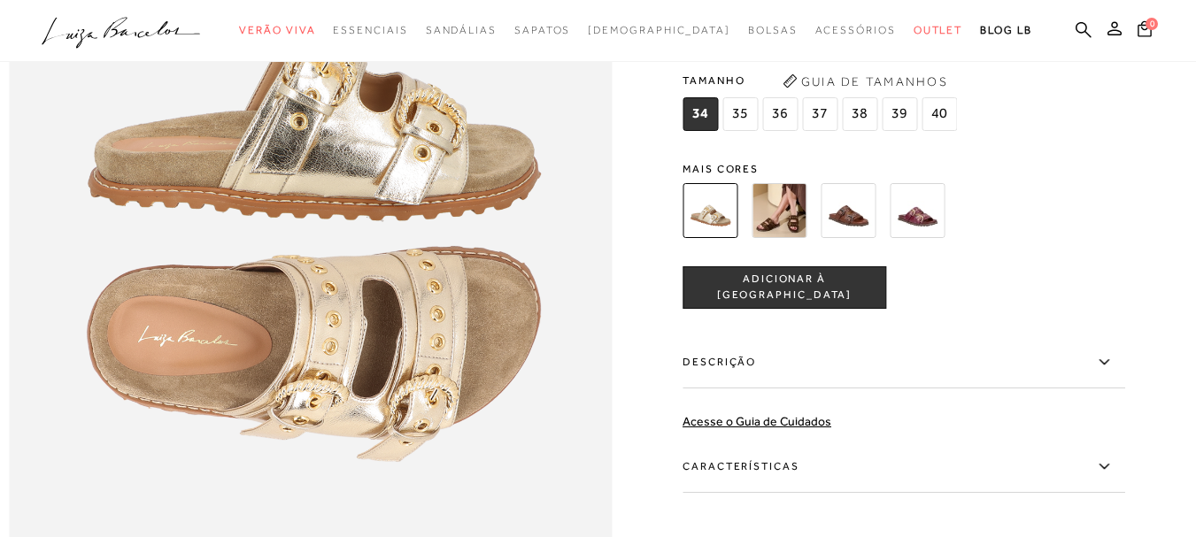
scroll to position [1128, 0]
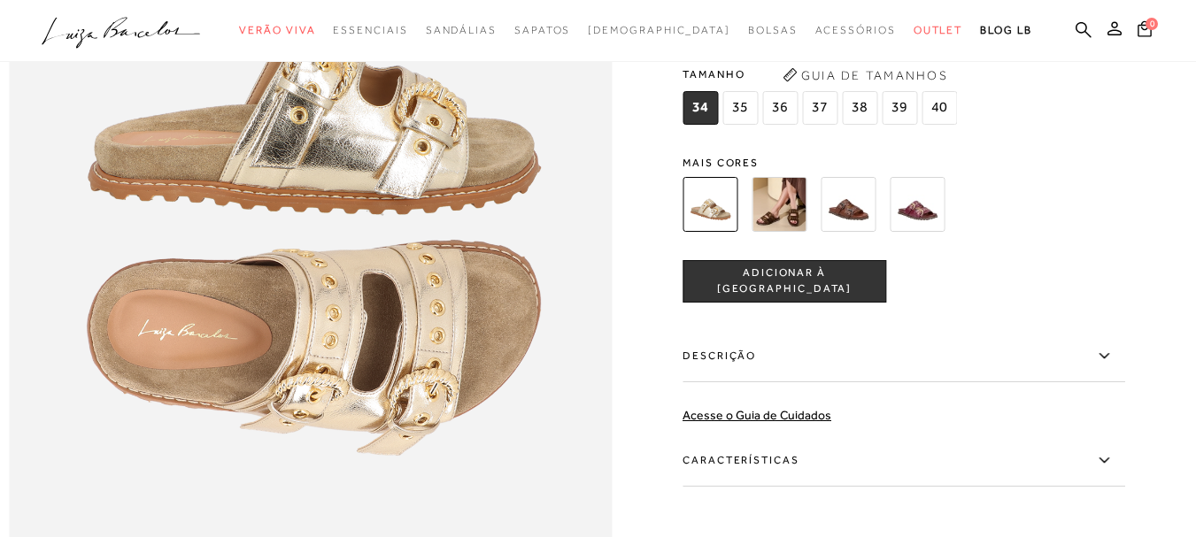
click at [790, 232] on img at bounding box center [778, 204] width 55 height 55
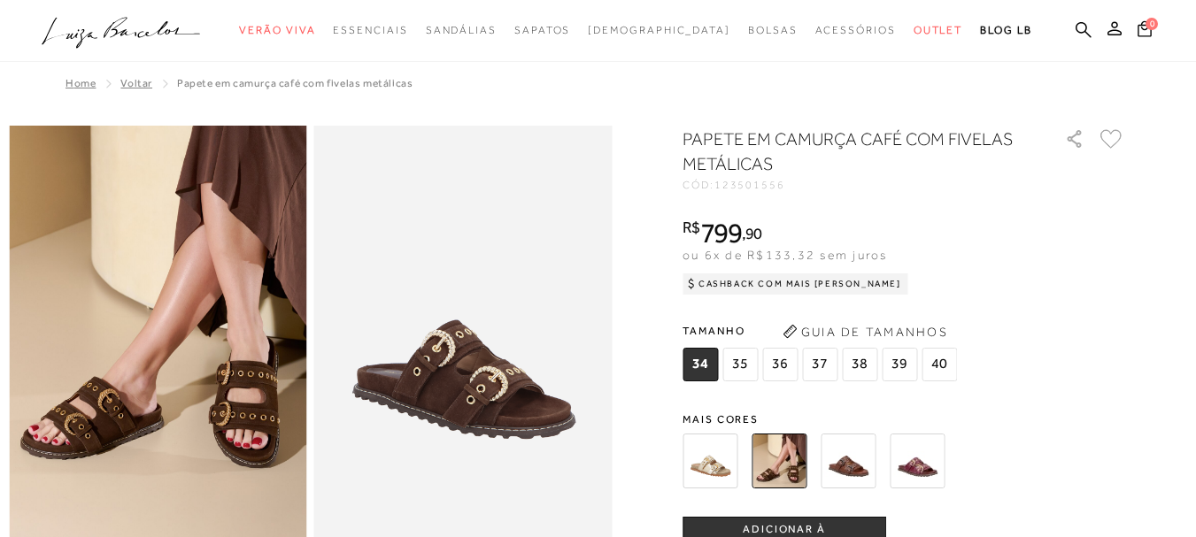
click at [706, 466] on img at bounding box center [709, 461] width 55 height 55
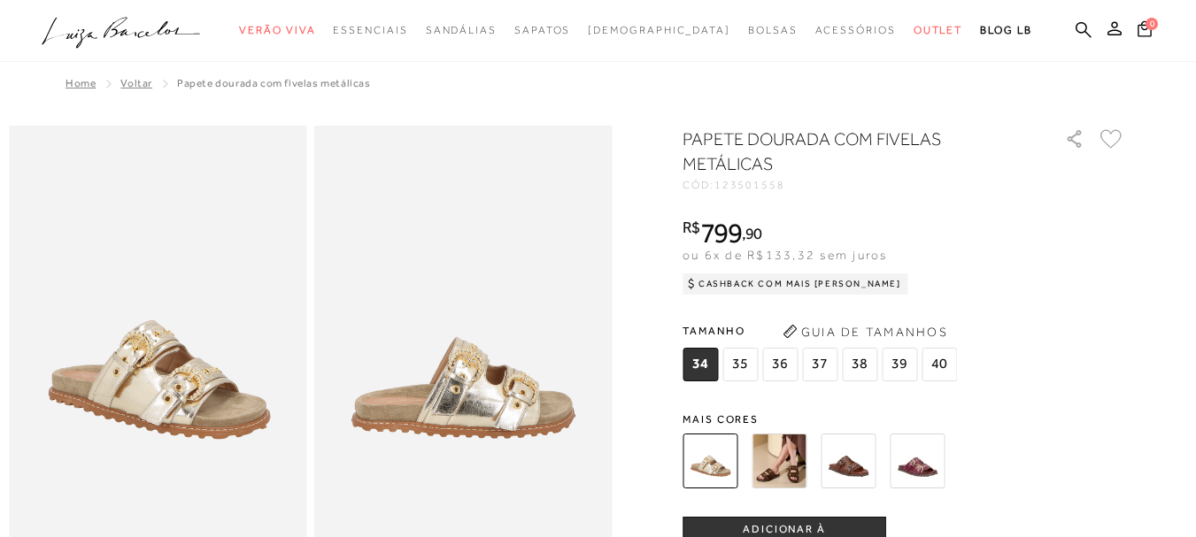
click at [856, 438] on img at bounding box center [848, 461] width 55 height 55
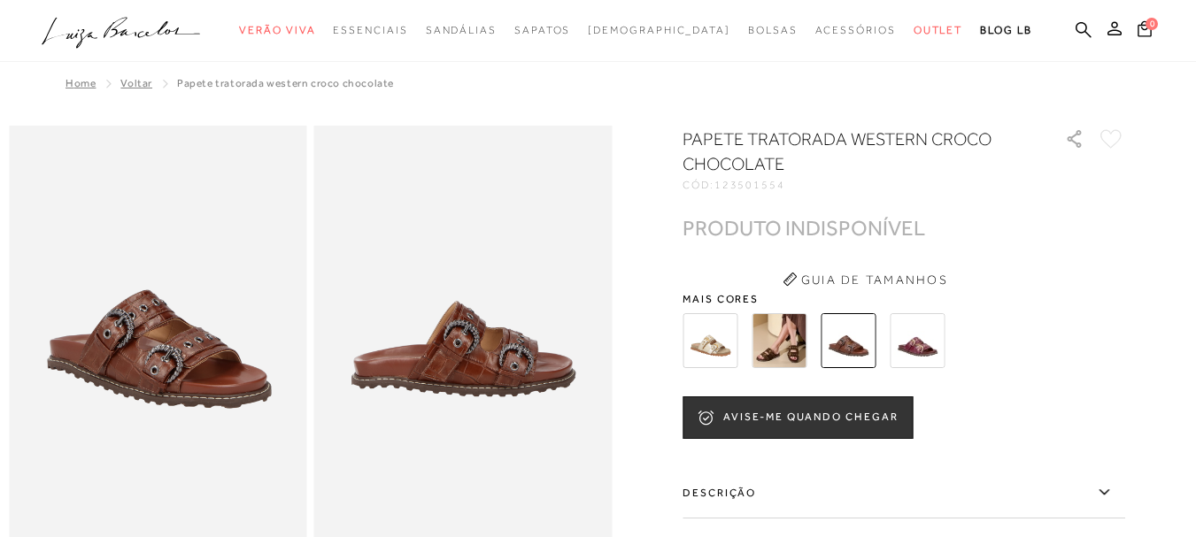
click at [919, 331] on img at bounding box center [917, 340] width 55 height 55
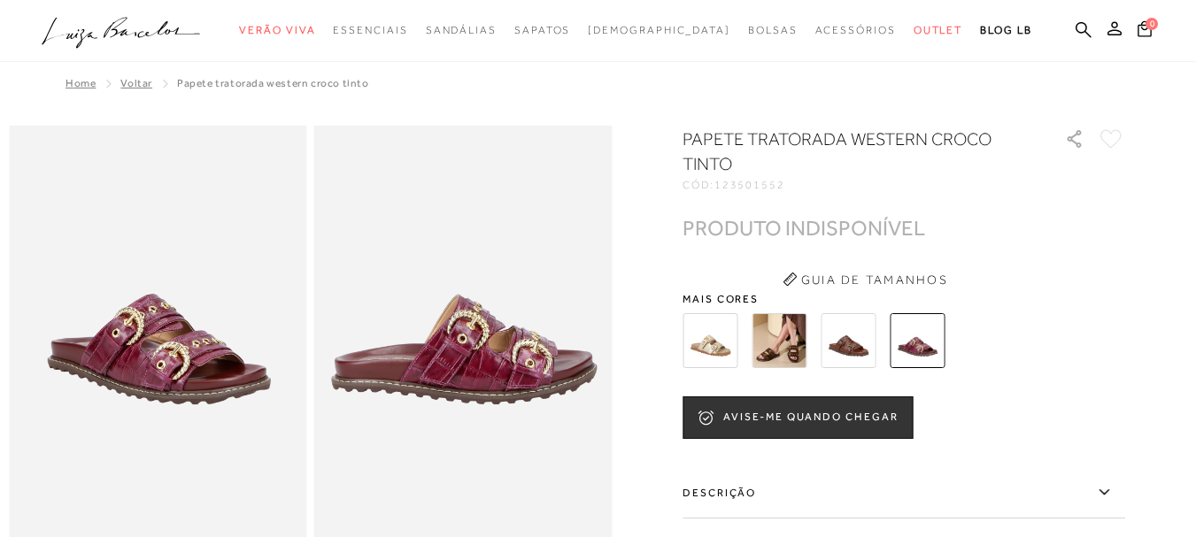
click at [700, 344] on img at bounding box center [709, 340] width 55 height 55
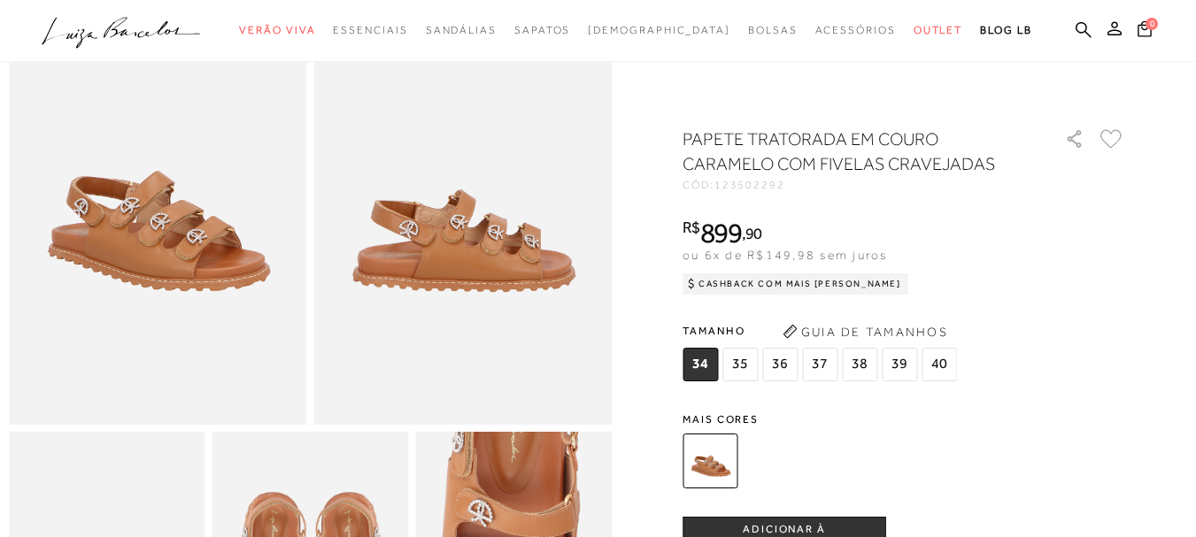
scroll to position [135, 0]
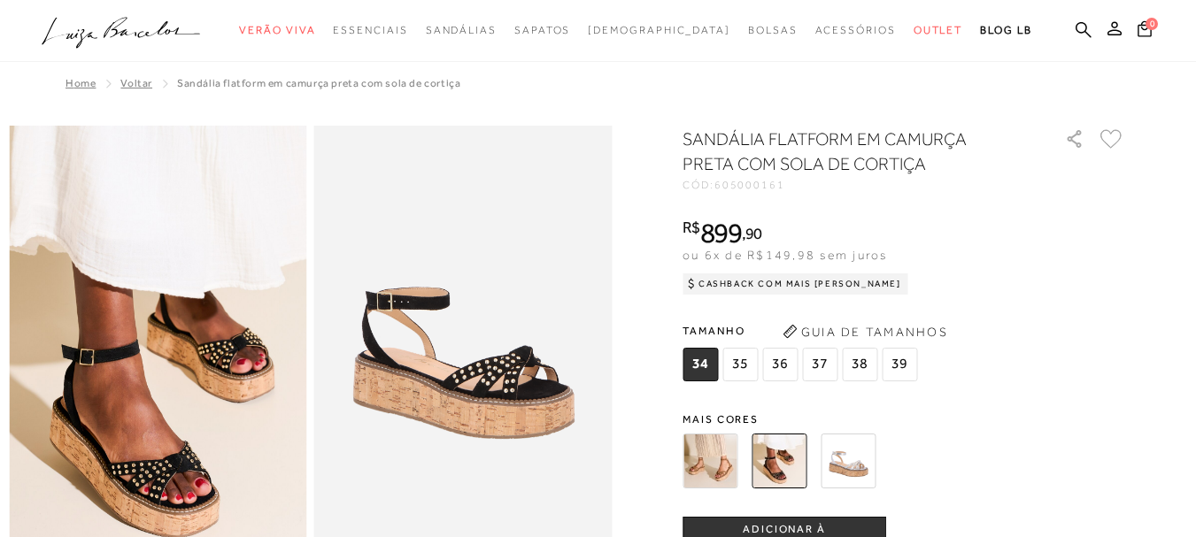
click at [852, 465] on img at bounding box center [848, 461] width 55 height 55
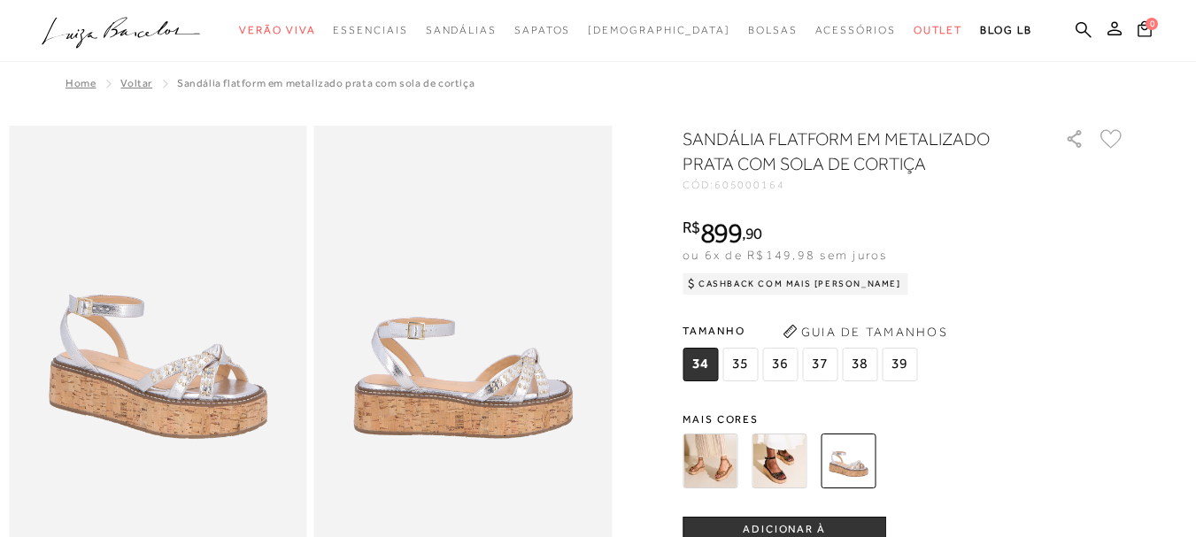
click at [714, 462] on img at bounding box center [709, 461] width 55 height 55
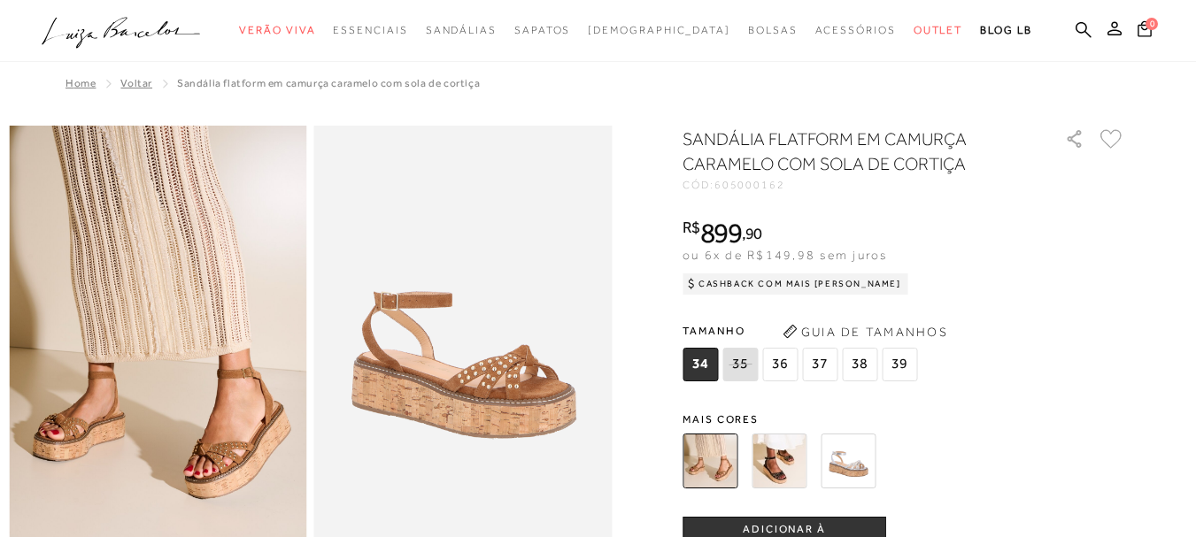
click at [776, 461] on img at bounding box center [778, 461] width 55 height 55
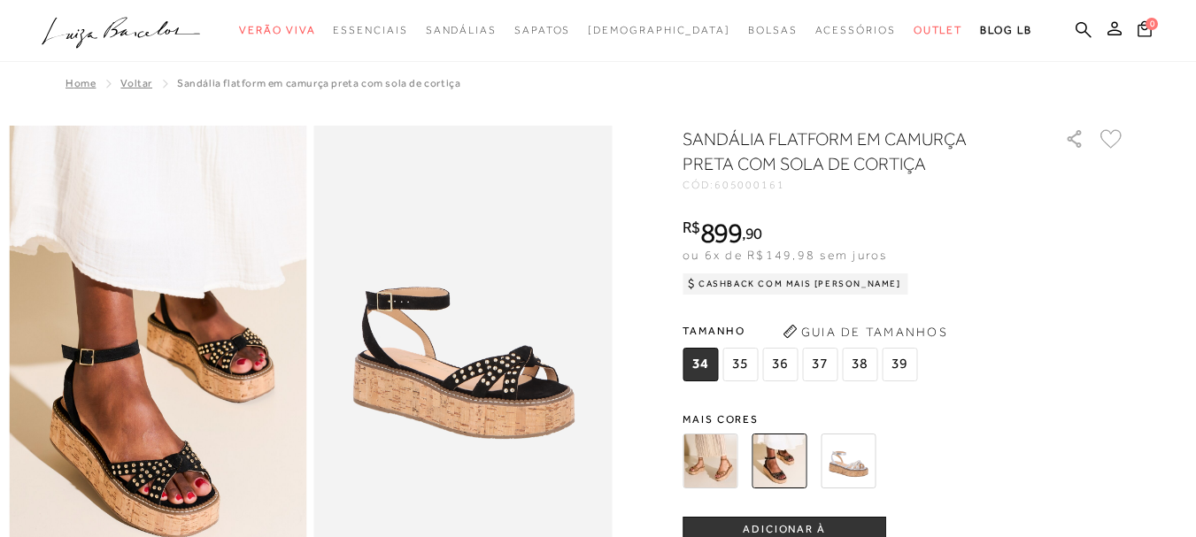
click at [702, 458] on img at bounding box center [709, 461] width 55 height 55
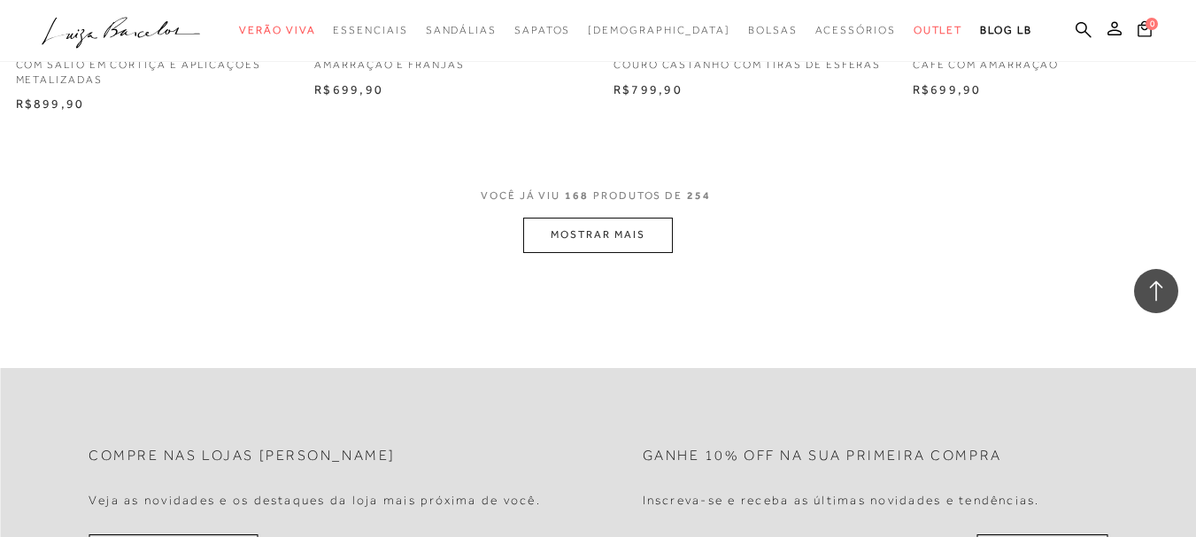
scroll to position [23773, 0]
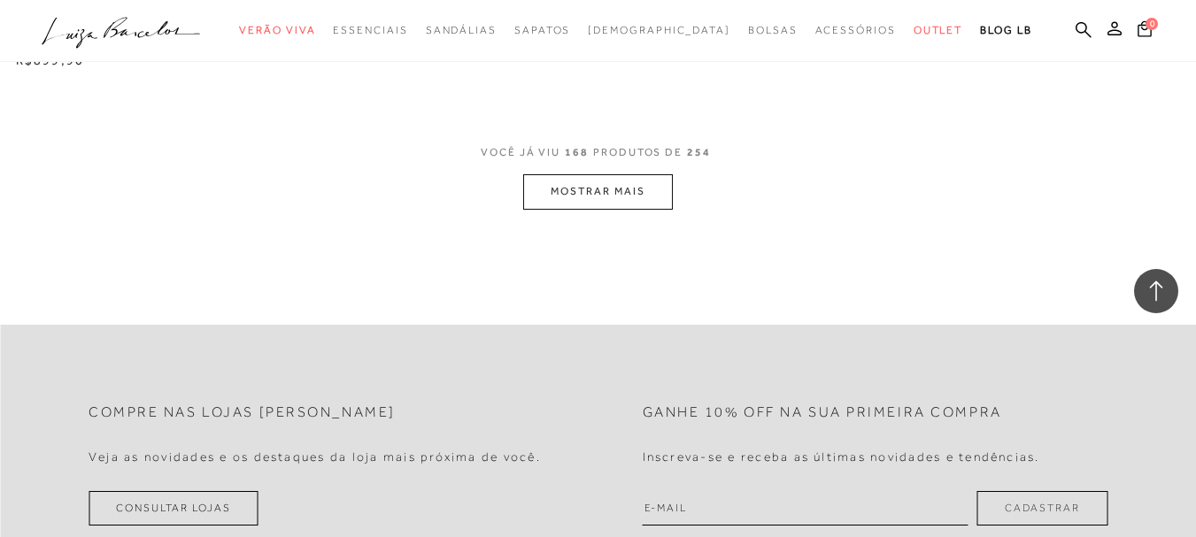
click at [531, 175] on button "MOSTRAR MAIS" at bounding box center [597, 191] width 149 height 35
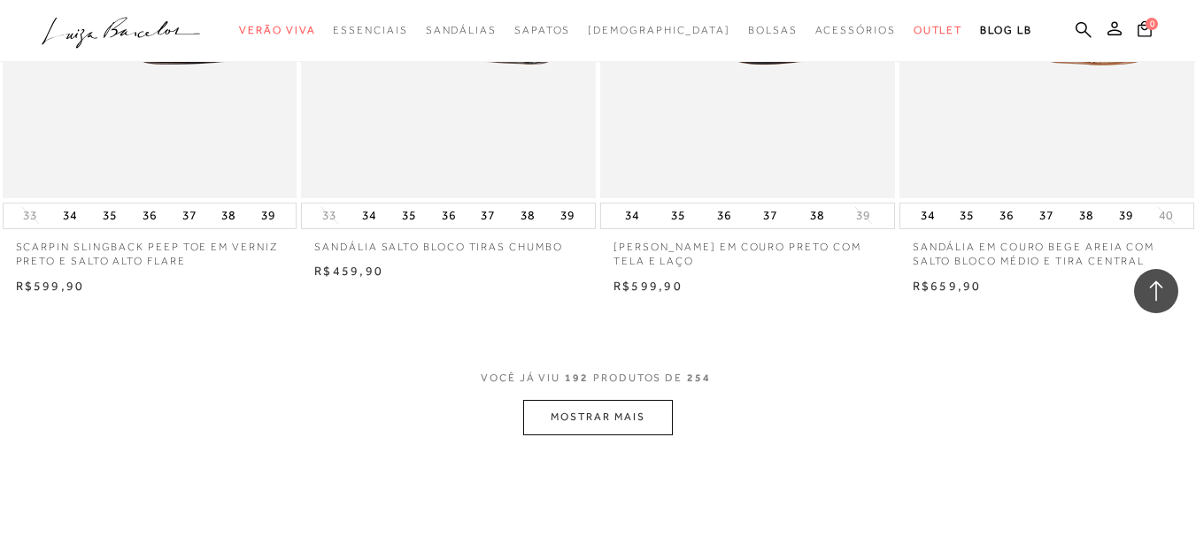
scroll to position [27014, 0]
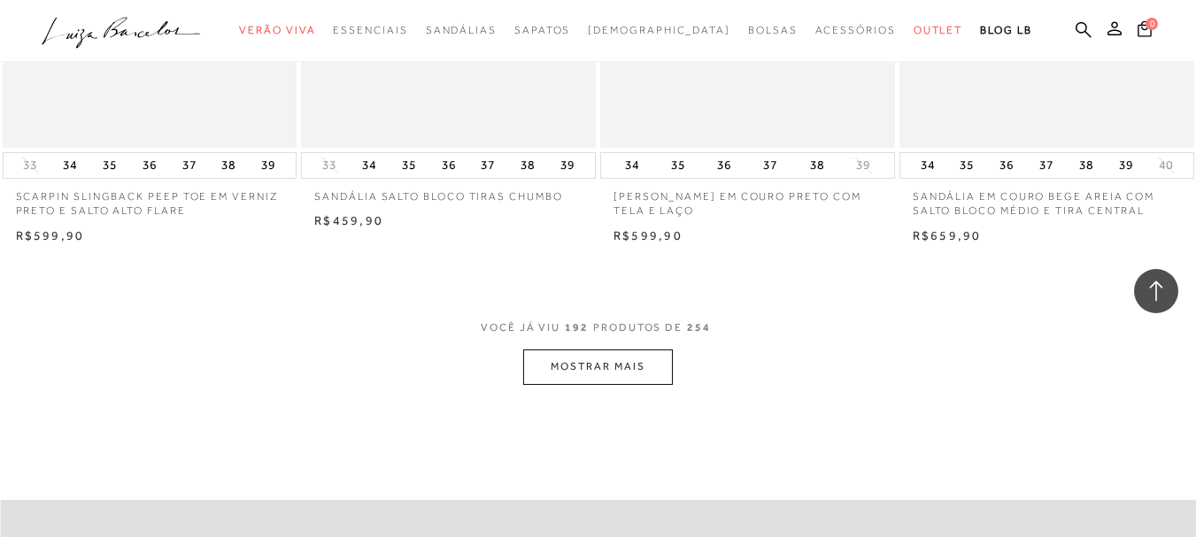
click at [605, 355] on button "MOSTRAR MAIS" at bounding box center [597, 367] width 149 height 35
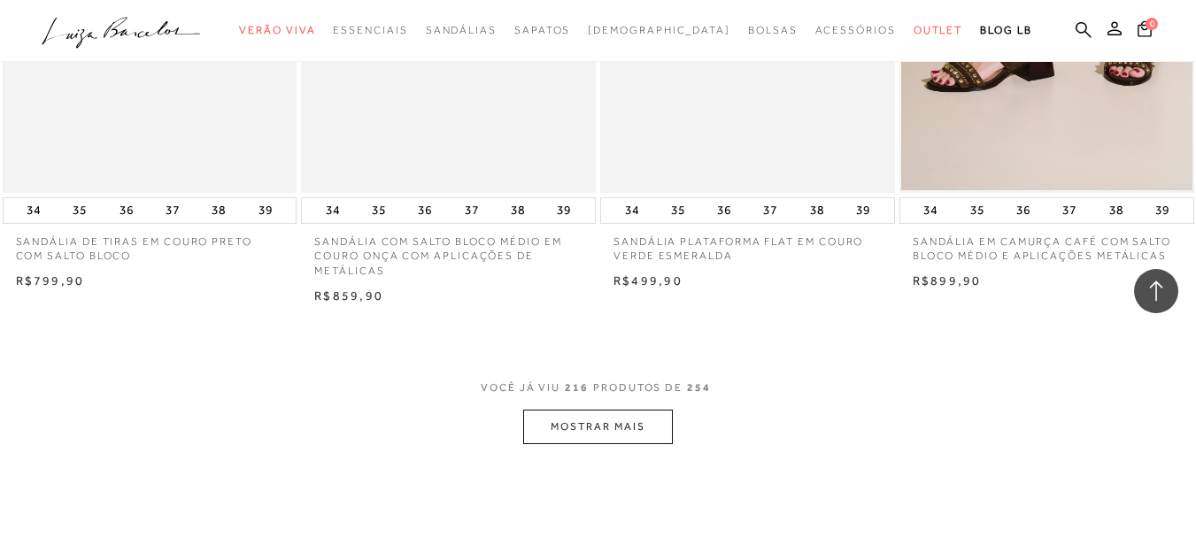
scroll to position [30426, 0]
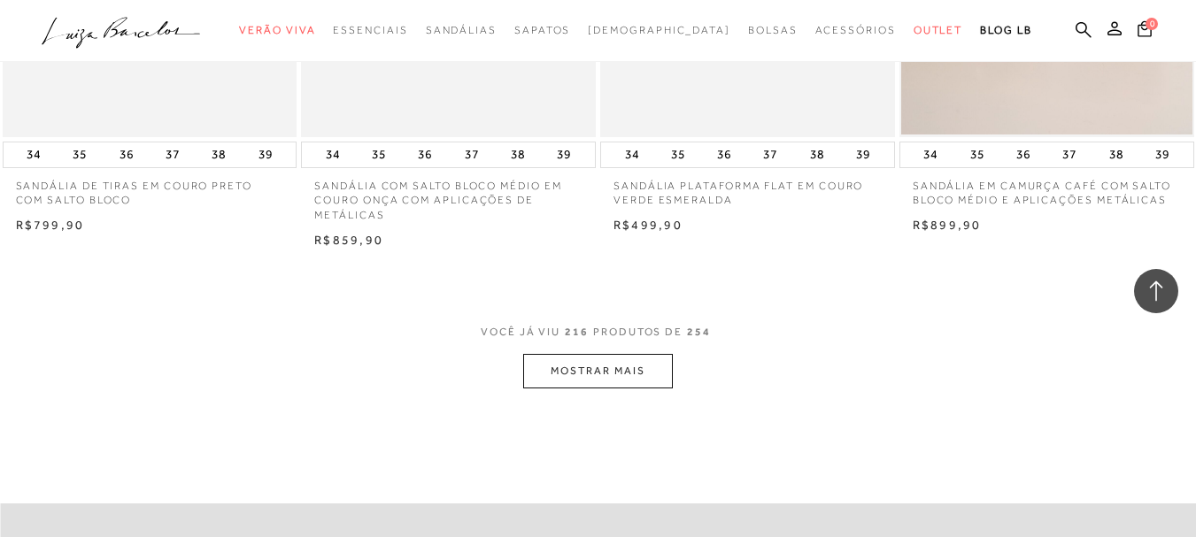
click at [579, 354] on button "MOSTRAR MAIS" at bounding box center [597, 371] width 149 height 35
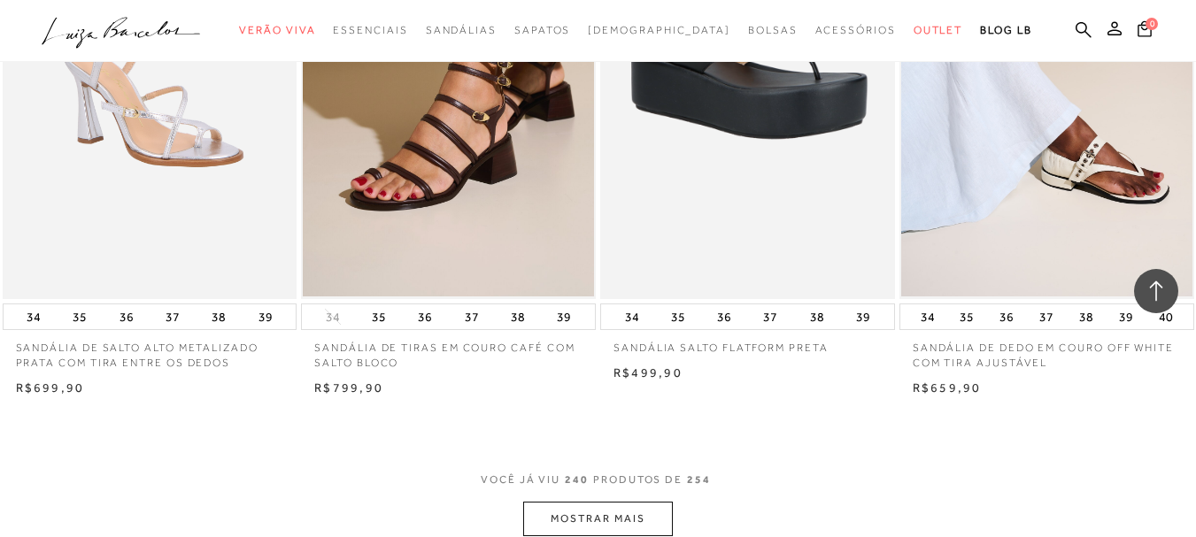
scroll to position [33837, 0]
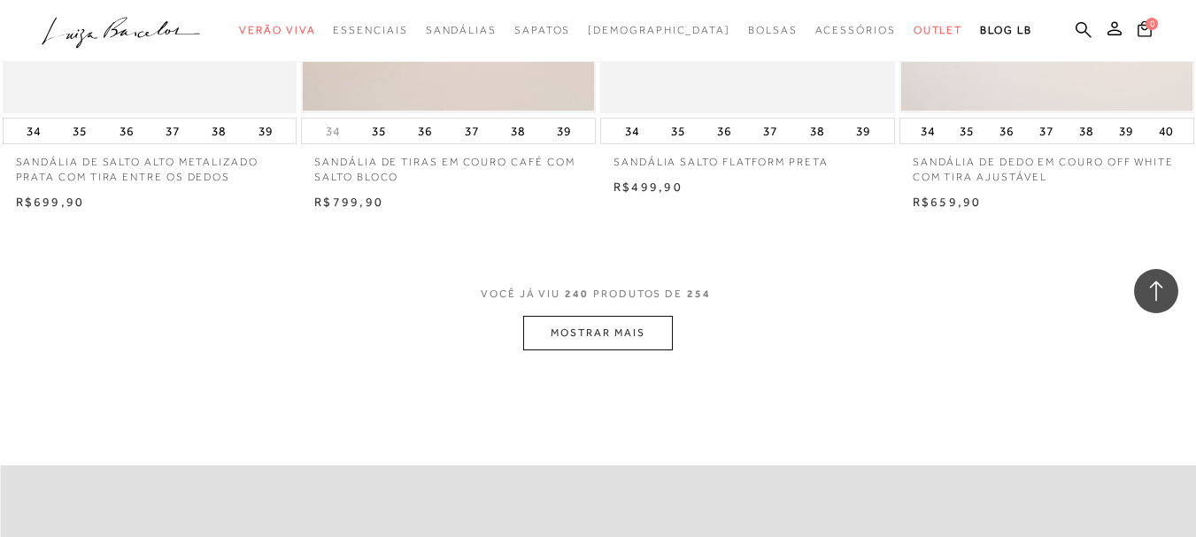
click at [585, 316] on button "MOSTRAR MAIS" at bounding box center [597, 333] width 149 height 35
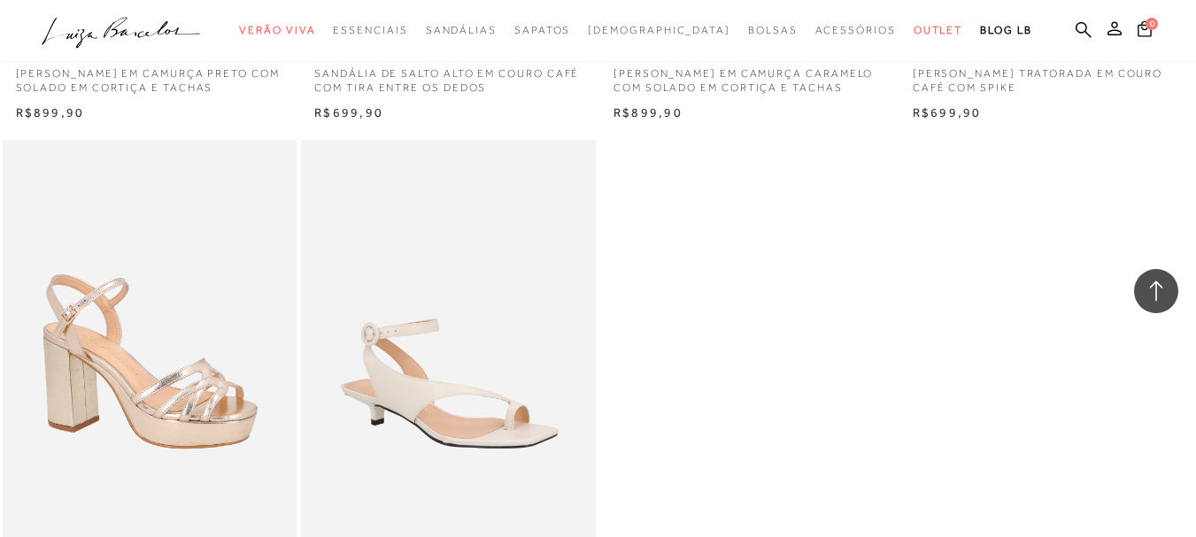
scroll to position [35546, 0]
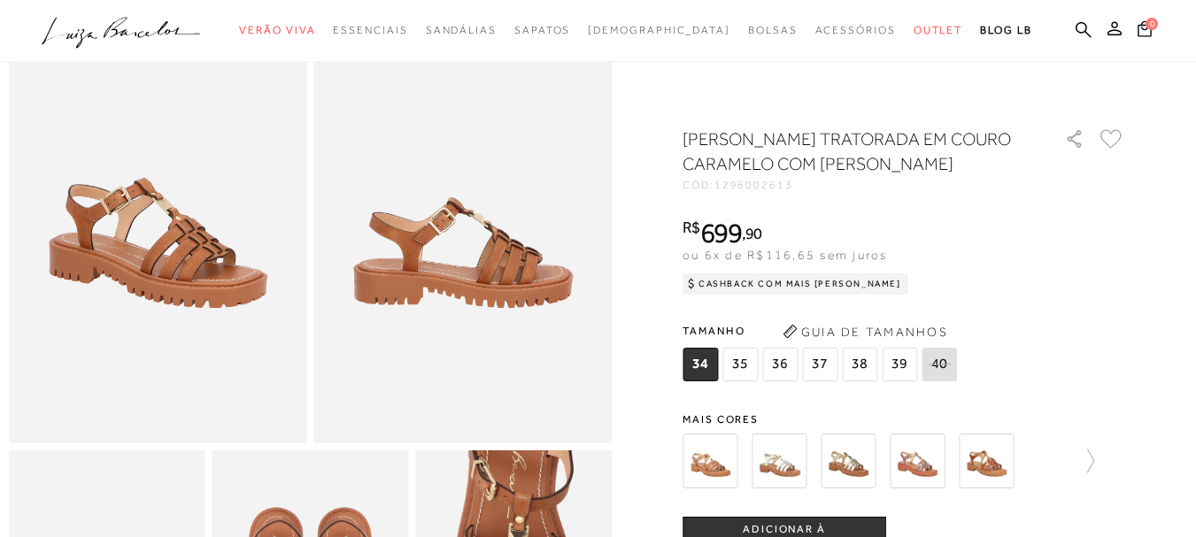
scroll to position [154, 0]
